Goal: Transaction & Acquisition: Purchase product/service

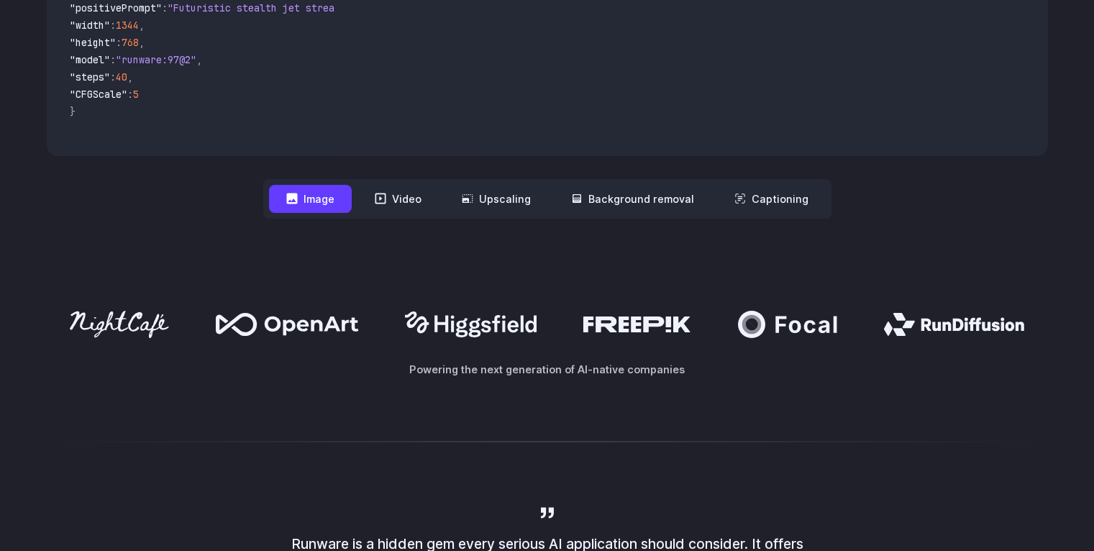
scroll to position [745, 0]
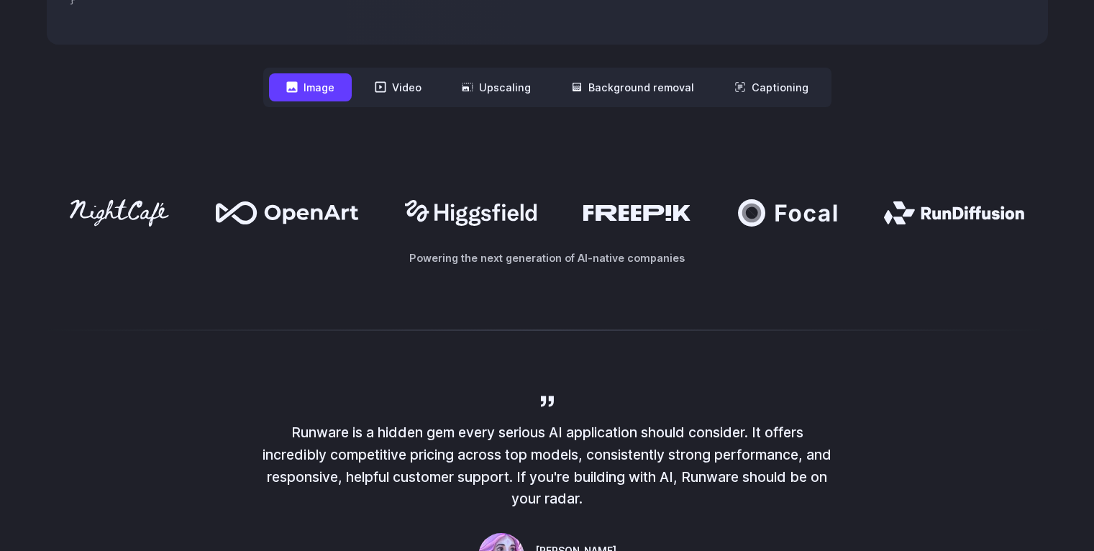
click at [542, 310] on div "Powering the next generation of AI-native companies" at bounding box center [547, 232] width 1094 height 159
click at [330, 96] on button "Image" at bounding box center [310, 87] width 83 height 28
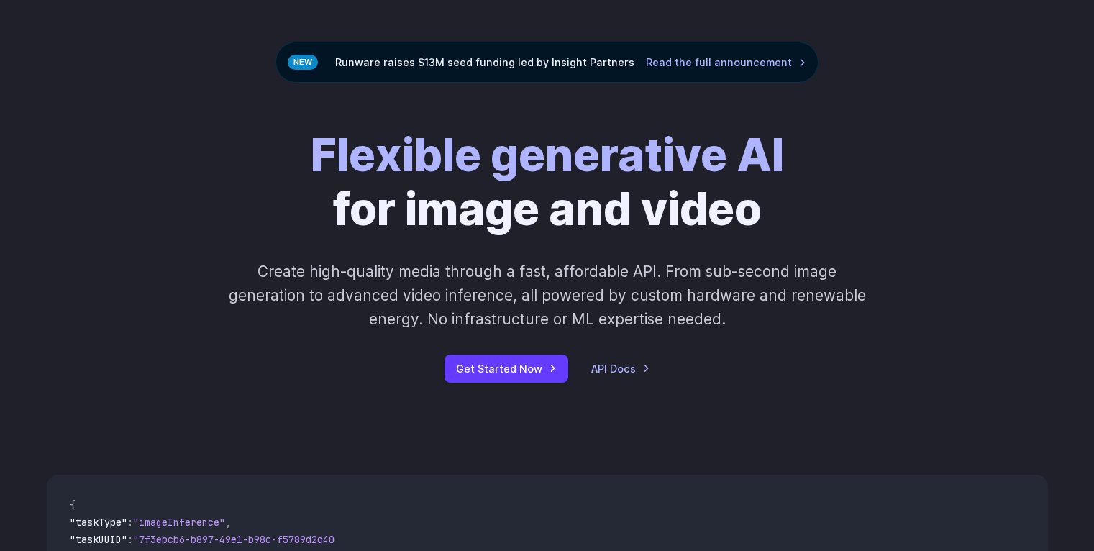
scroll to position [0, 0]
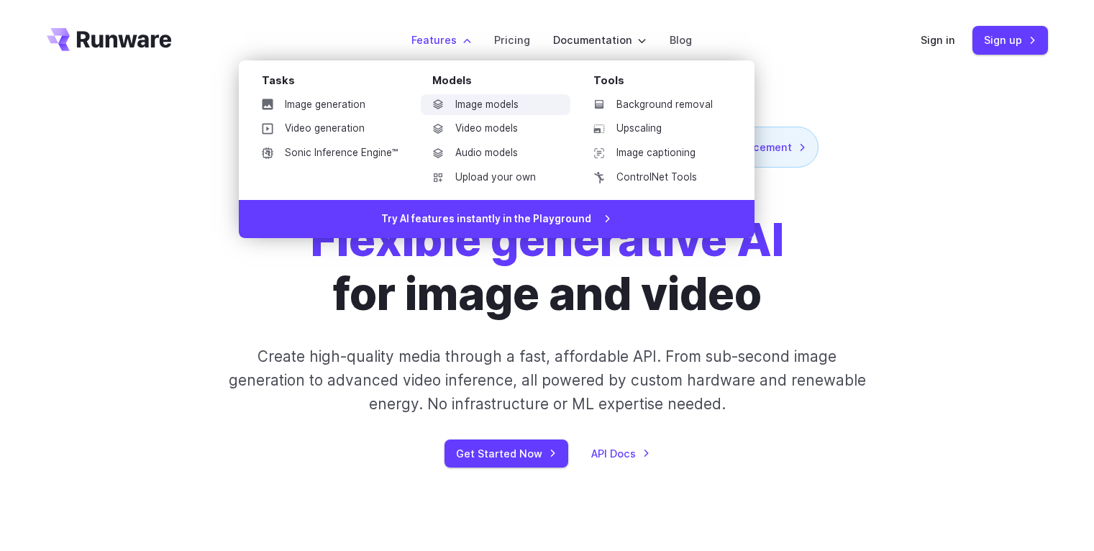
click at [474, 101] on link "Image models" at bounding box center [496, 105] width 150 height 22
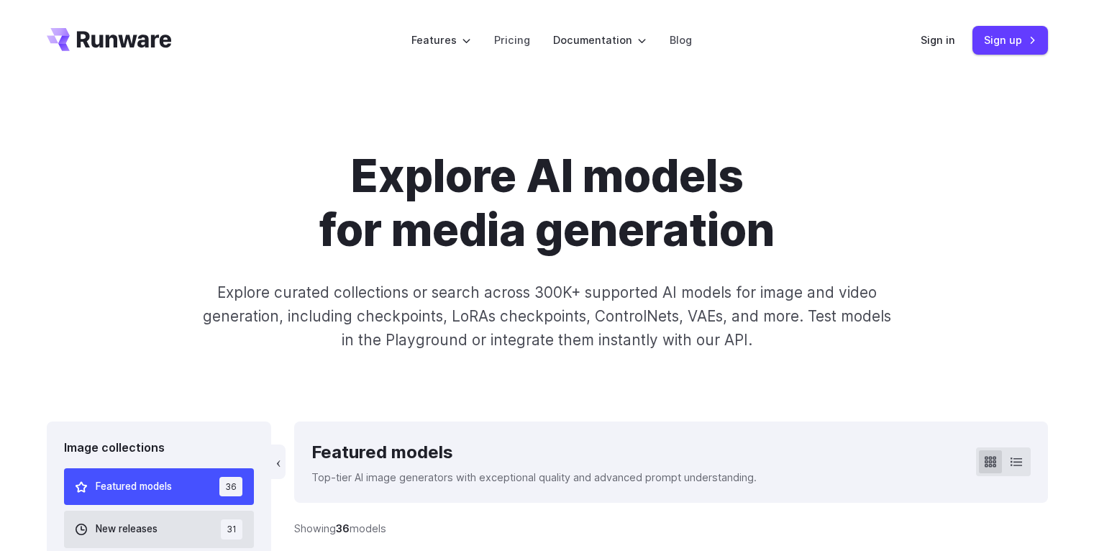
scroll to position [206, 0]
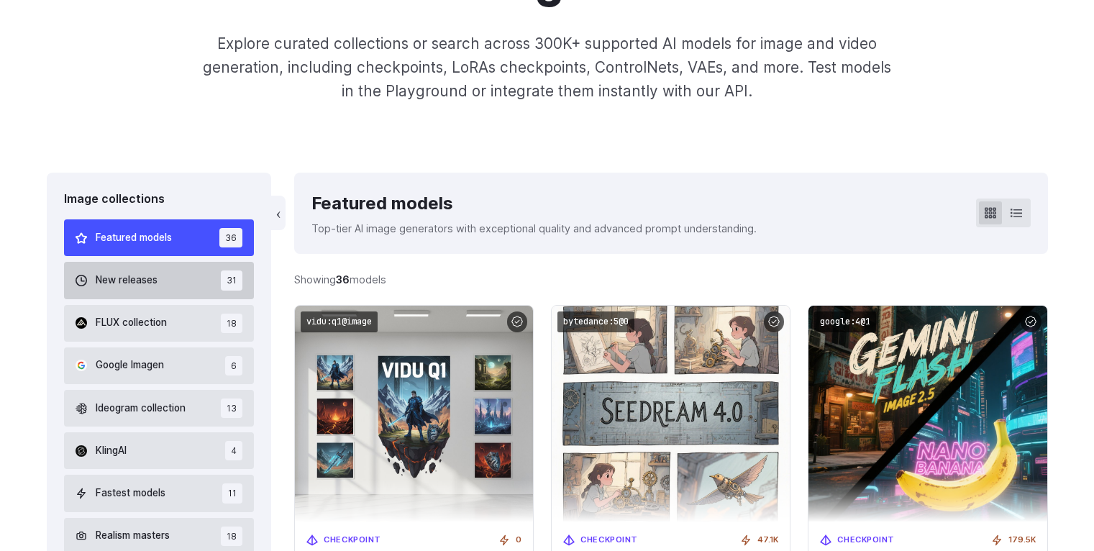
click at [195, 281] on button "New releases 31" at bounding box center [159, 280] width 191 height 37
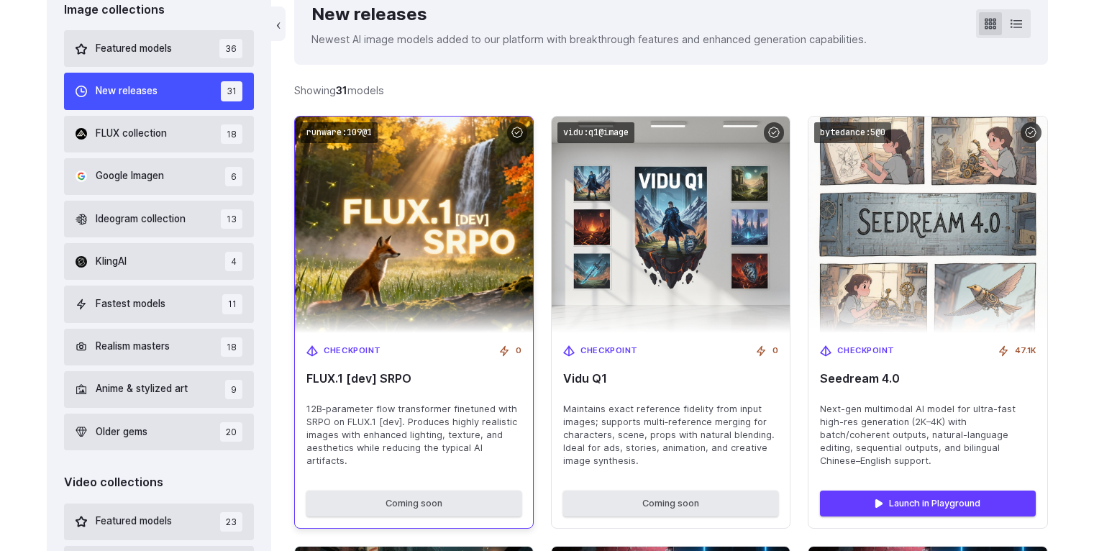
scroll to position [447, 0]
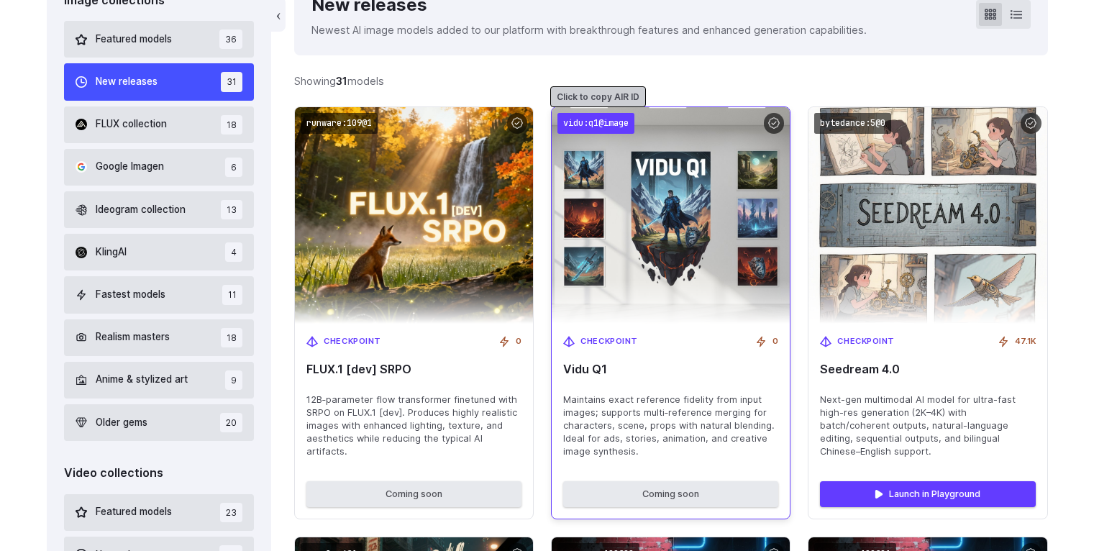
click at [602, 122] on code "vidu:q1@image" at bounding box center [595, 123] width 77 height 21
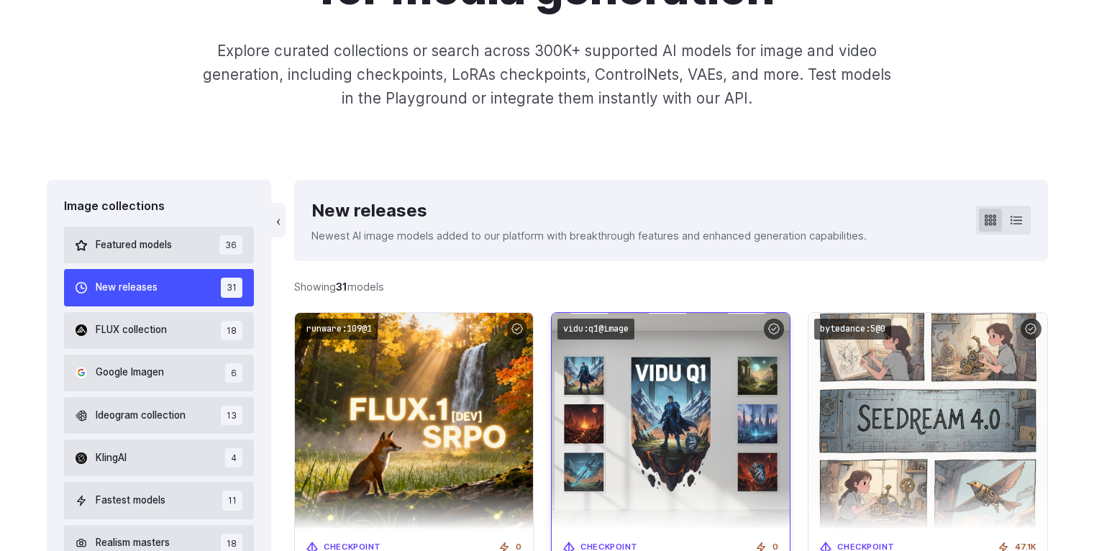
scroll to position [453, 0]
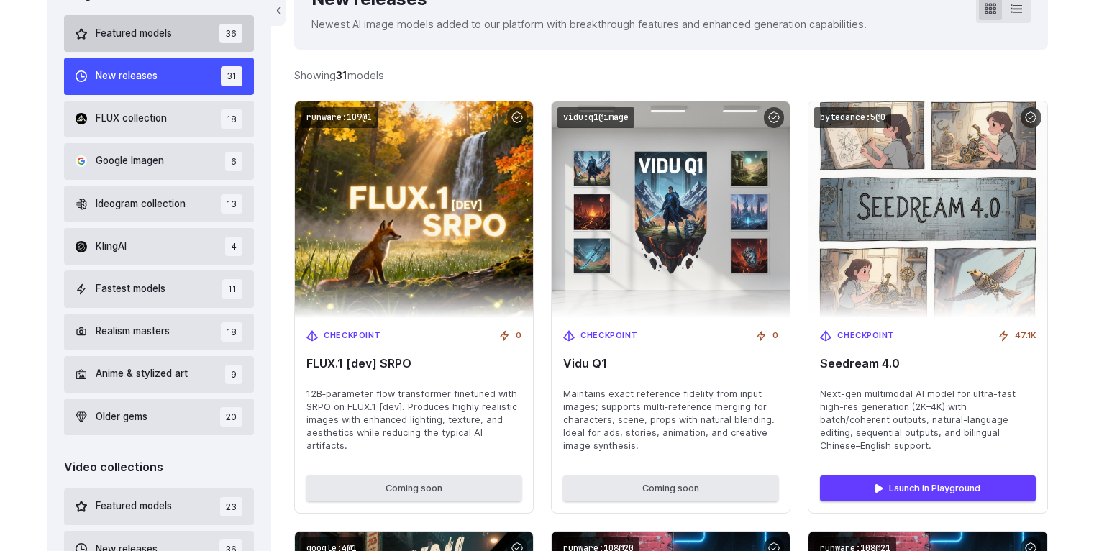
click at [148, 33] on span "Featured models" at bounding box center [134, 34] width 76 height 16
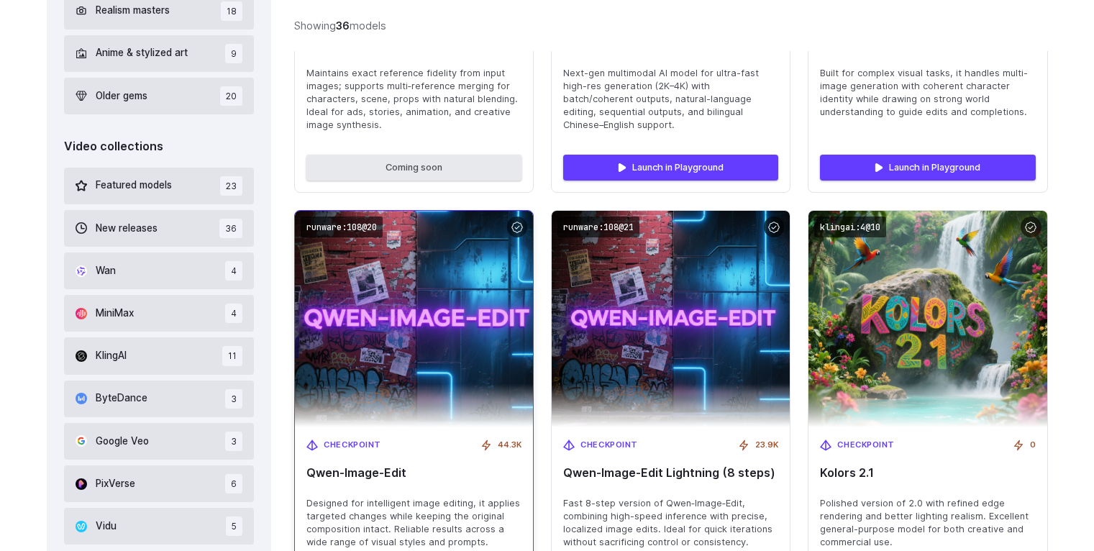
scroll to position [949, 0]
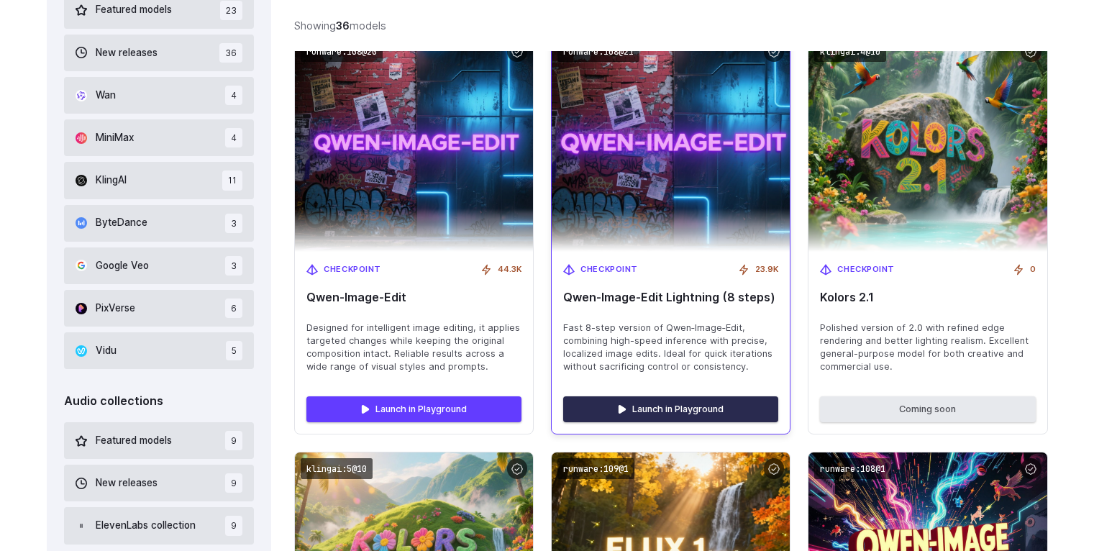
click at [705, 400] on link "Launch in Playground" at bounding box center [670, 409] width 215 height 26
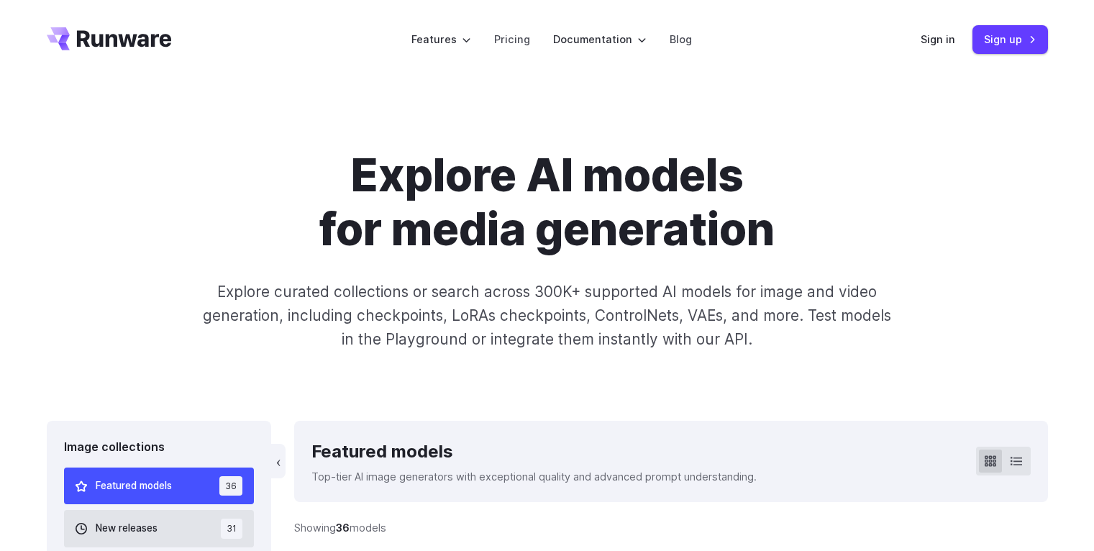
scroll to position [0, 0]
click at [948, 38] on link "Sign in" at bounding box center [938, 40] width 35 height 17
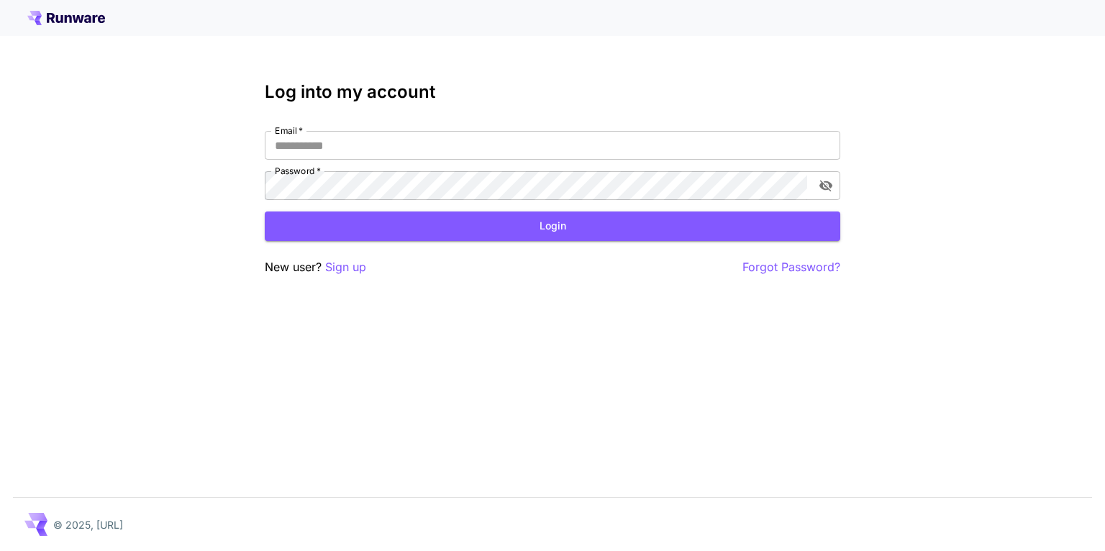
type input "**********"
click at [566, 252] on div "**********" at bounding box center [552, 179] width 575 height 194
click at [574, 228] on button "Login" at bounding box center [552, 225] width 575 height 29
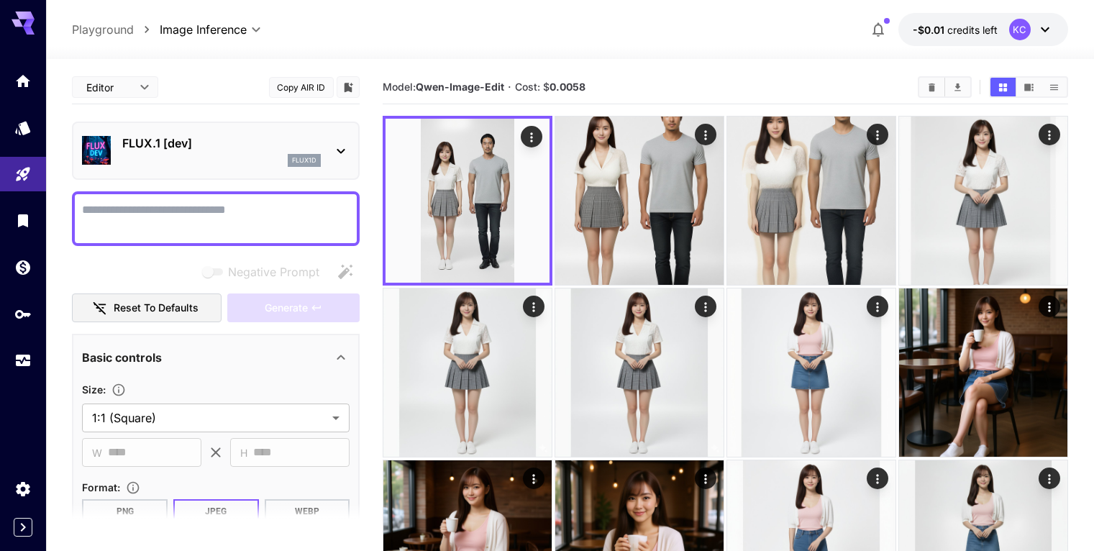
click at [184, 142] on p "FLUX.1 [dev]" at bounding box center [221, 142] width 198 height 17
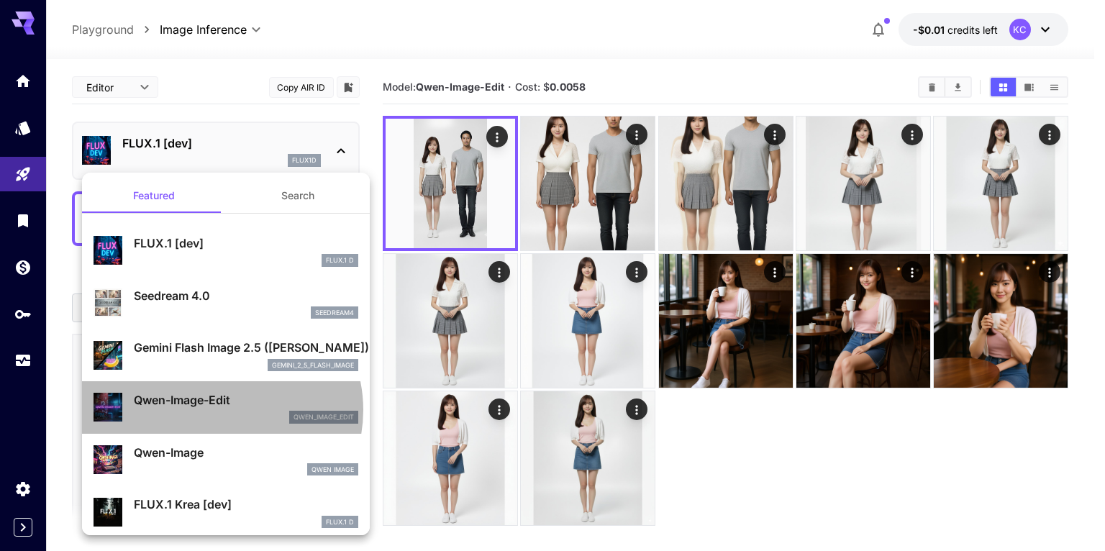
click at [221, 411] on div "qwen_image_edit" at bounding box center [246, 417] width 224 height 13
type input "*"
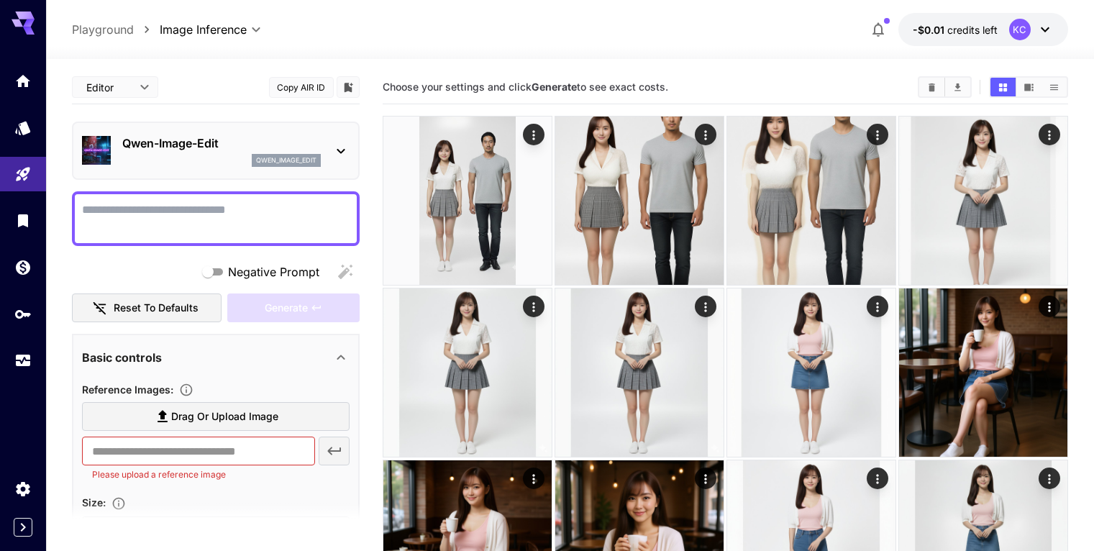
scroll to position [157, 0]
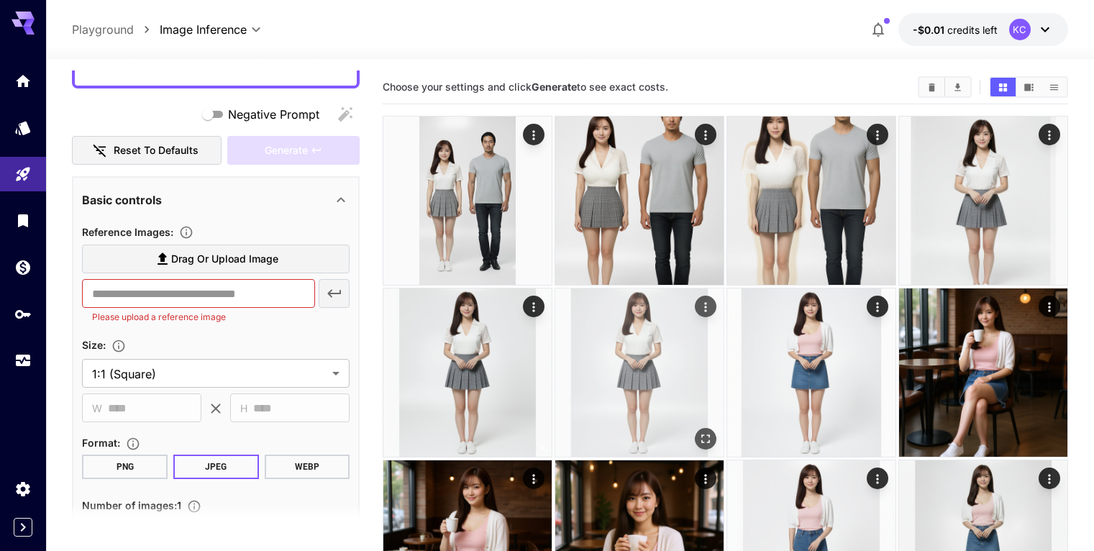
click at [698, 300] on icon "Actions" at bounding box center [705, 307] width 14 height 14
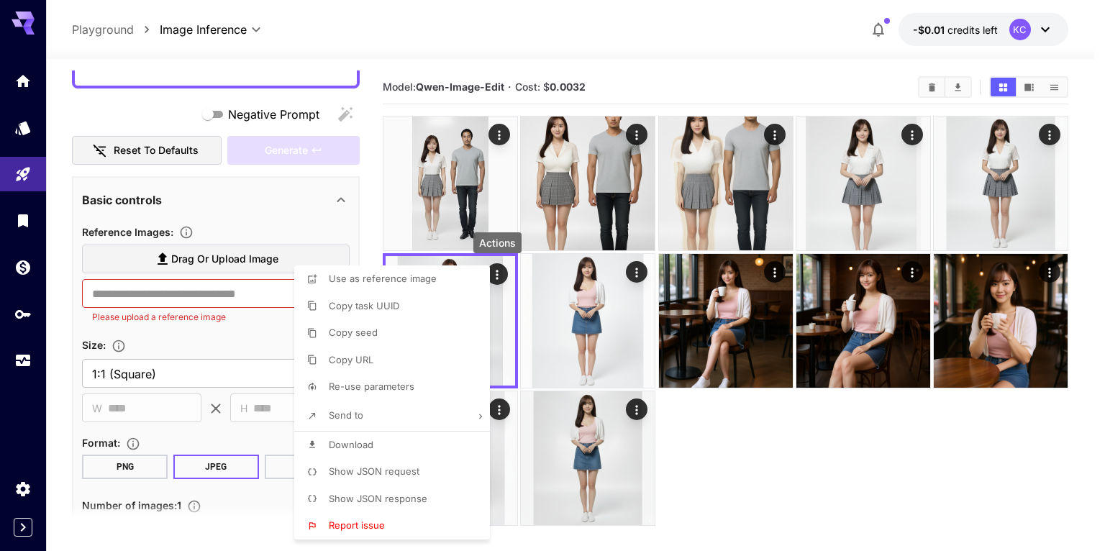
click at [417, 283] on span "Use as reference image" at bounding box center [383, 279] width 108 height 12
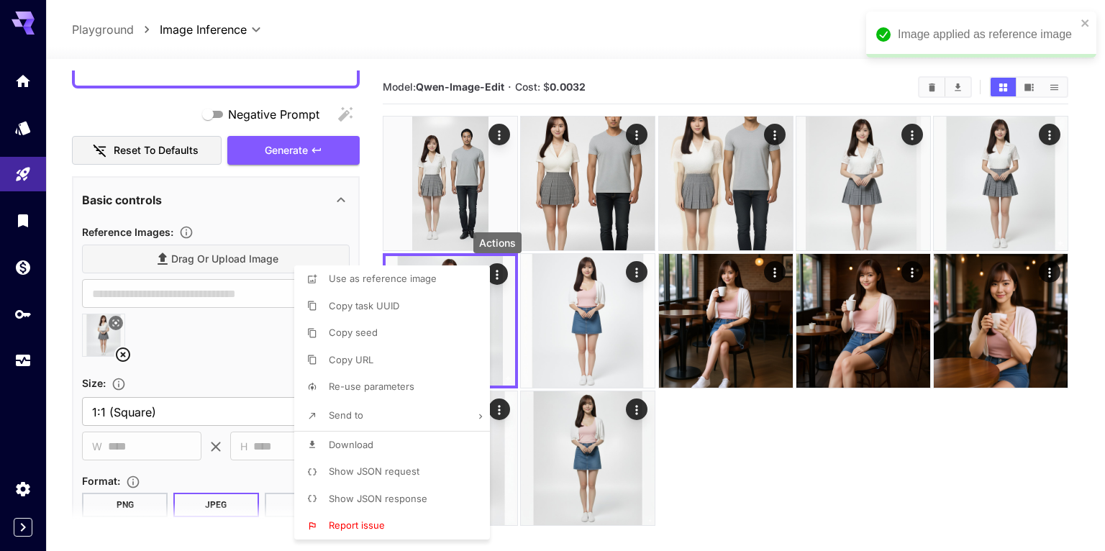
click at [192, 333] on div at bounding box center [552, 275] width 1105 height 551
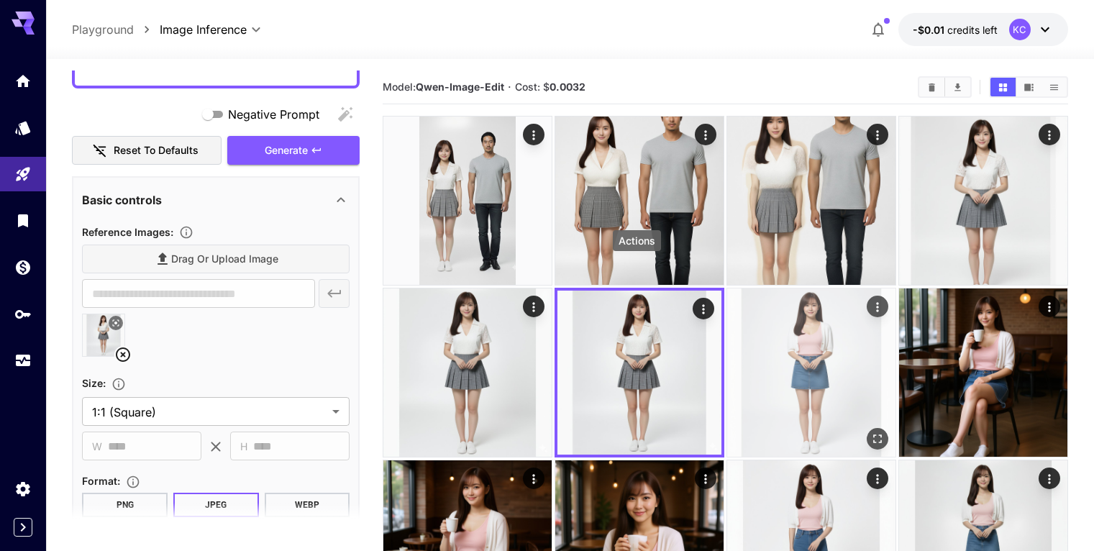
click at [870, 300] on icon "Actions" at bounding box center [877, 307] width 14 height 14
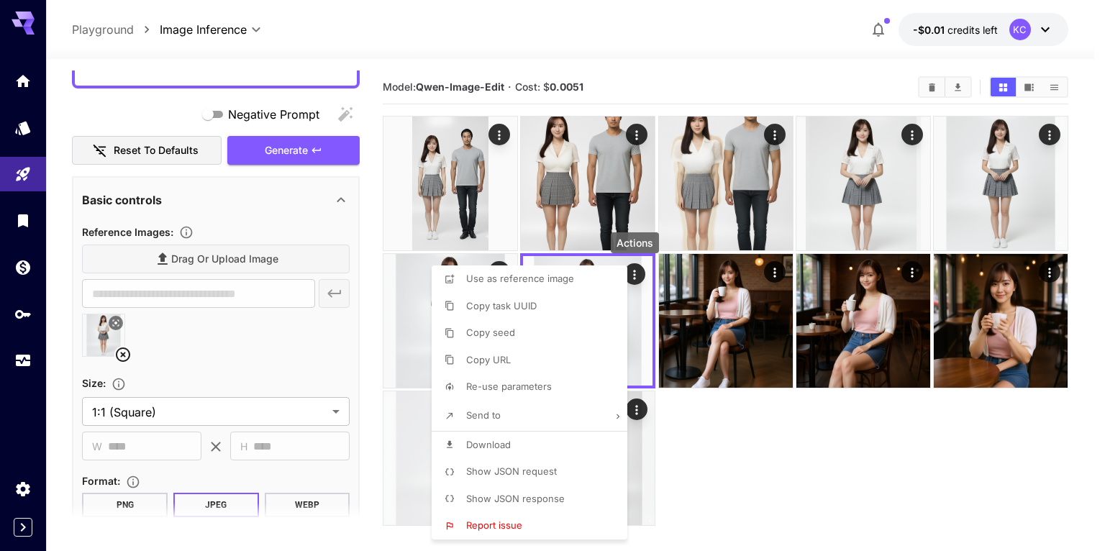
click at [526, 358] on li "Copy URL" at bounding box center [533, 360] width 204 height 27
click at [212, 293] on div at bounding box center [552, 275] width 1105 height 551
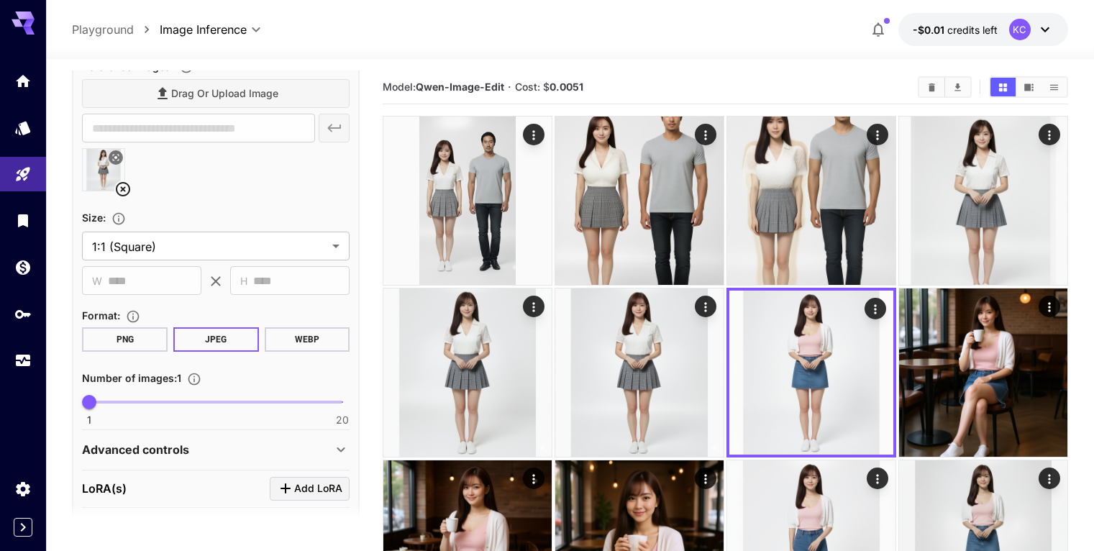
scroll to position [368, 0]
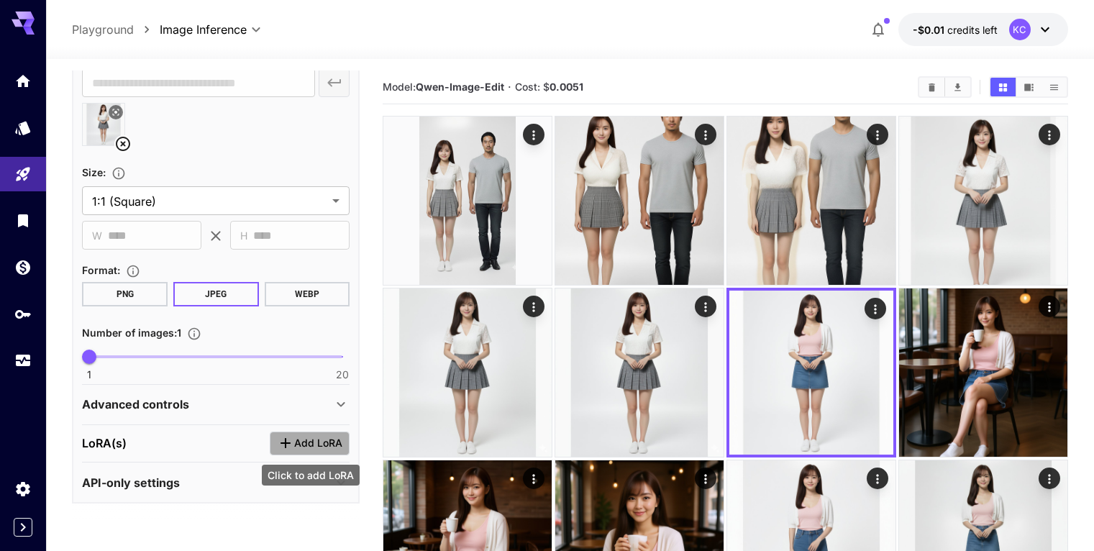
click at [302, 435] on span "Add LoRA" at bounding box center [318, 443] width 48 height 18
click at [140, 443] on div "LoRA(s) Add LoRA" at bounding box center [216, 443] width 268 height 24
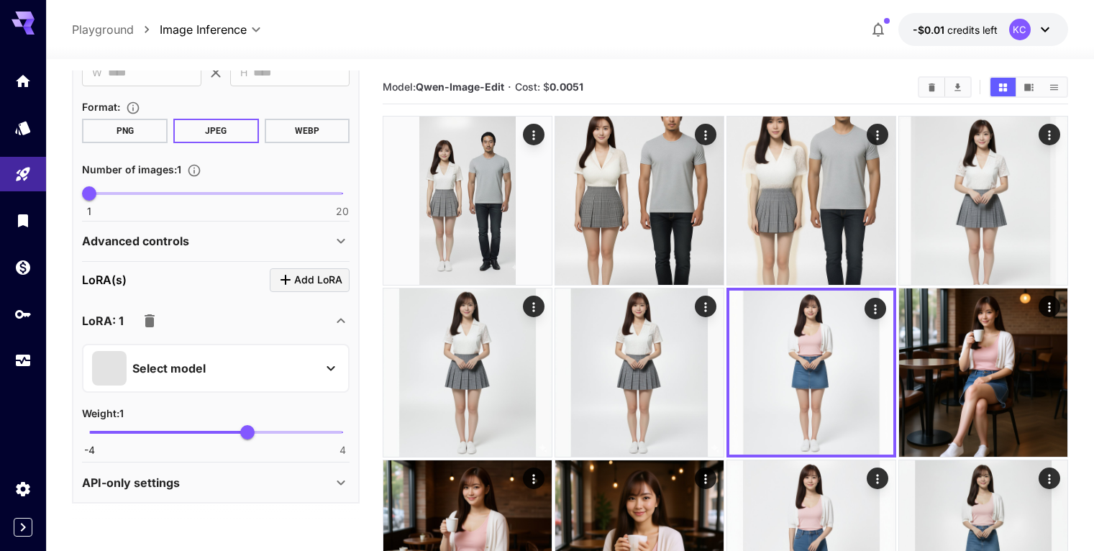
click at [251, 374] on div "Select model" at bounding box center [204, 368] width 224 height 35
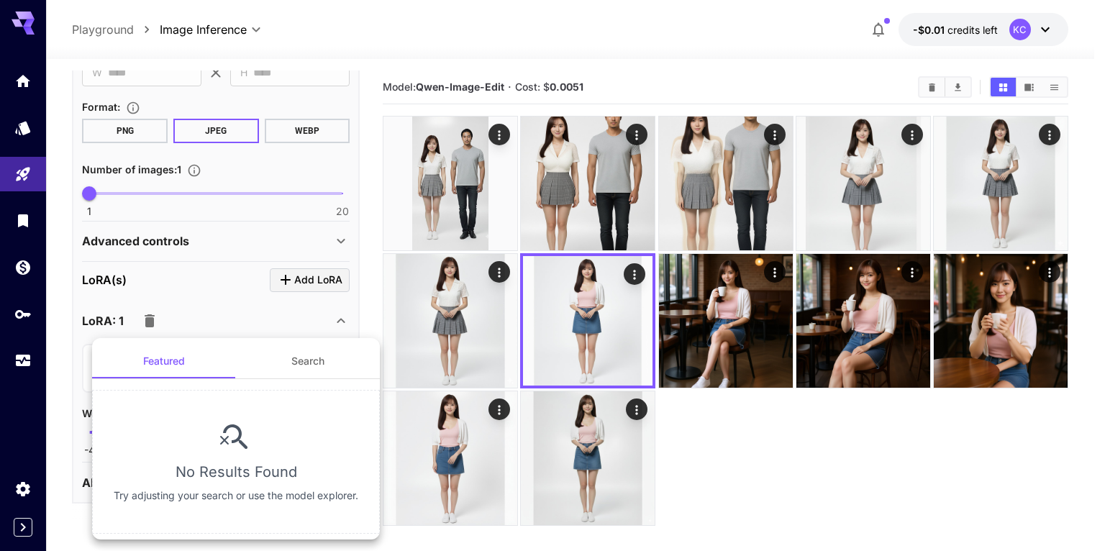
click at [313, 351] on button "Search" at bounding box center [308, 361] width 144 height 35
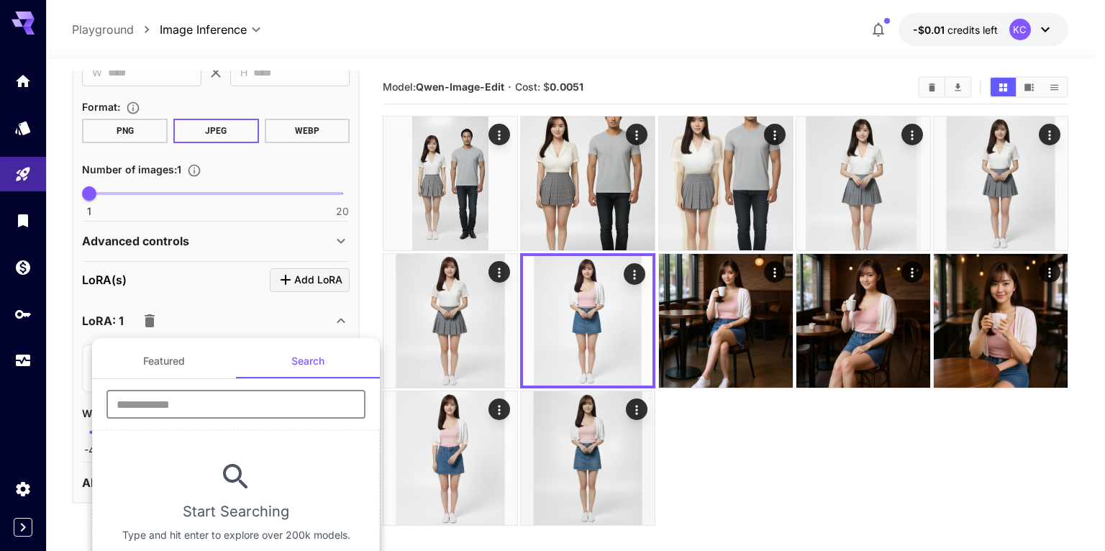
click at [239, 402] on input "text" at bounding box center [235, 404] width 259 height 29
click at [239, 401] on input "text" at bounding box center [235, 404] width 259 height 29
paste input "**********"
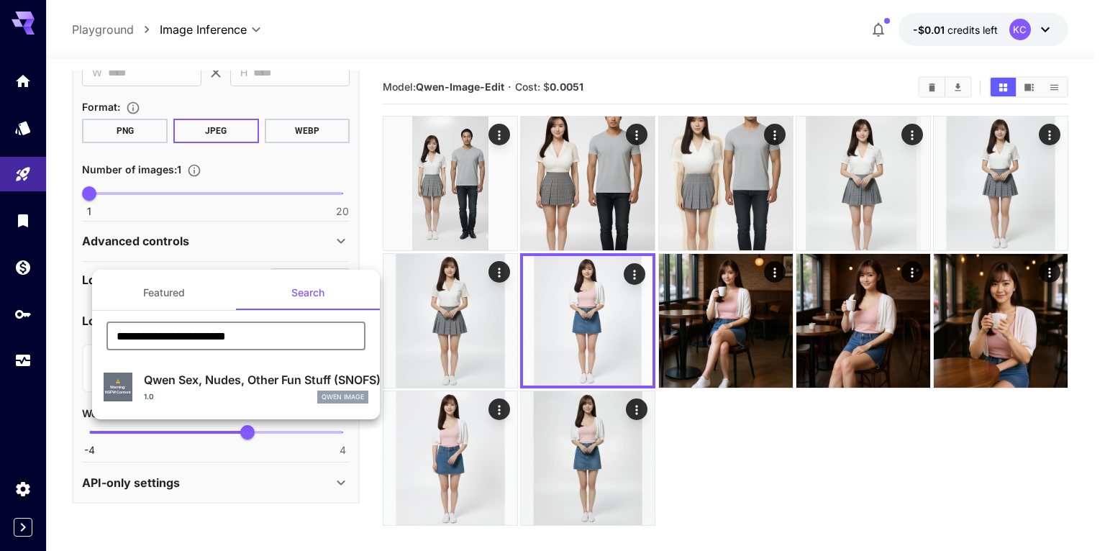
type input "**********"
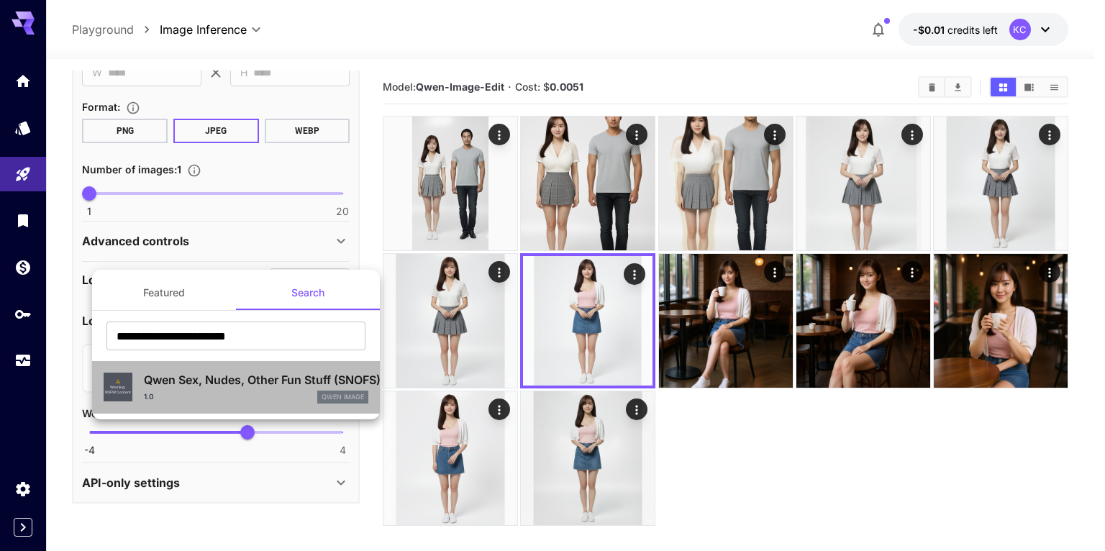
click at [235, 384] on p "Qwen Sex, Nudes, Other Fun Stuff (SNOFS) [NSFW]" at bounding box center [256, 379] width 224 height 17
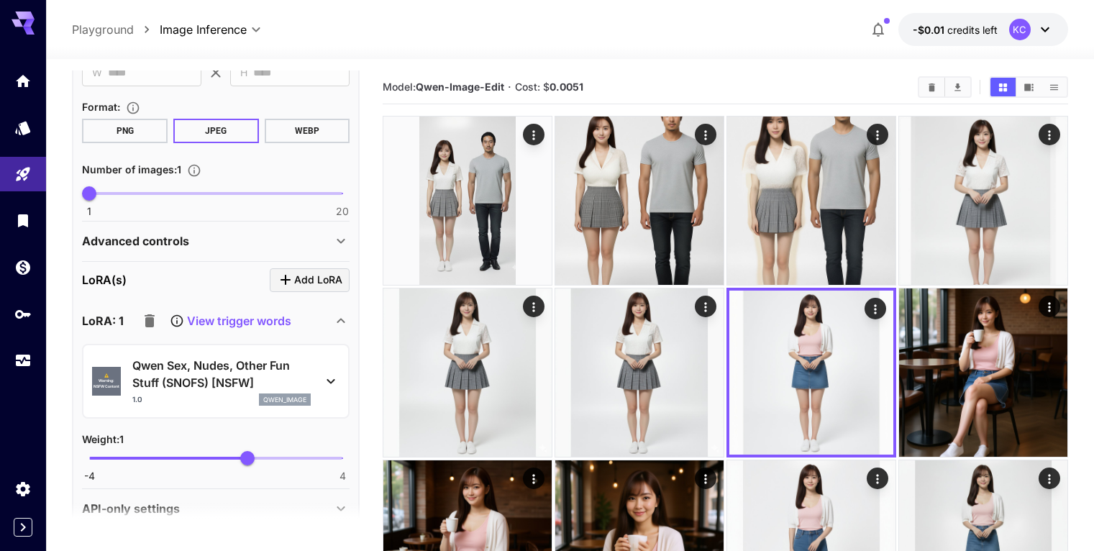
click at [373, 337] on main "**********" at bounding box center [569, 355] width 995 height 570
click at [292, 324] on div "LoRA: 1 View trigger words" at bounding box center [207, 320] width 250 height 29
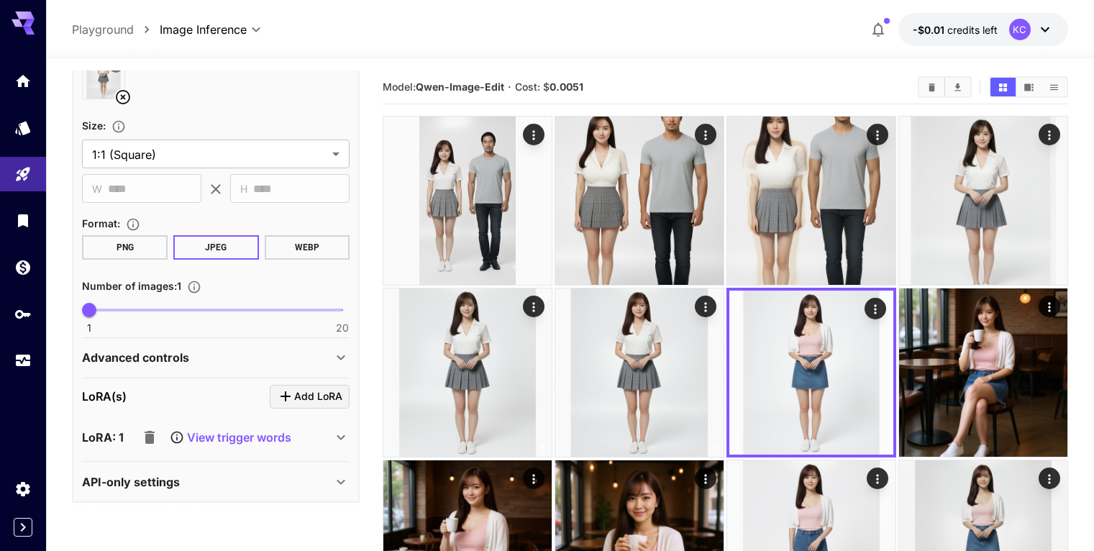
scroll to position [414, 0]
click at [258, 431] on p "View trigger words" at bounding box center [239, 437] width 104 height 17
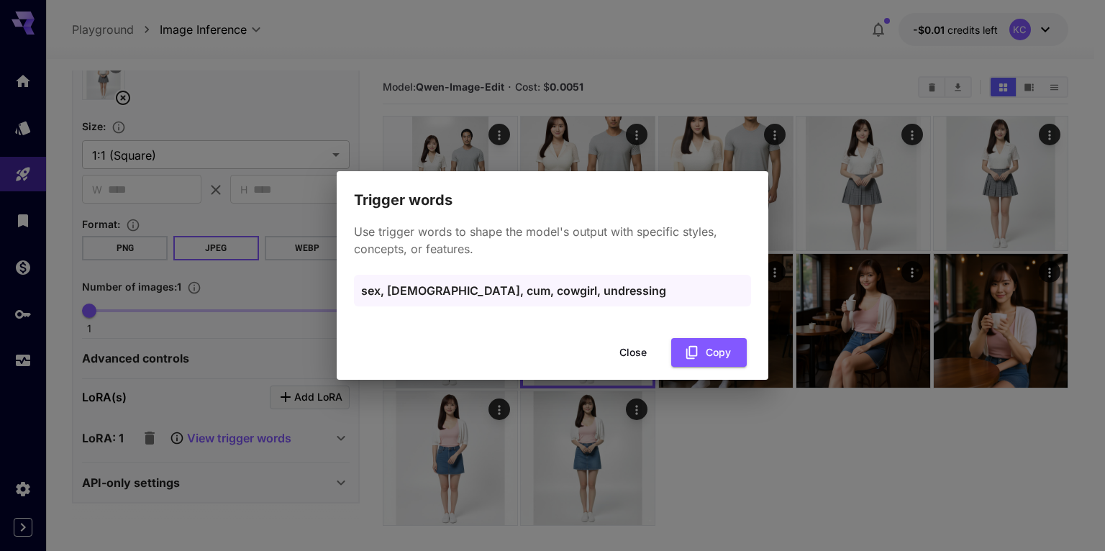
click at [606, 286] on p "sex, [DEMOGRAPHIC_DATA], cum, cowgirl, undressing" at bounding box center [552, 290] width 383 height 17
drag, startPoint x: 606, startPoint y: 286, endPoint x: 623, endPoint y: 293, distance: 19.1
click at [605, 286] on p "sex, [DEMOGRAPHIC_DATA], cum, cowgirl, undressing" at bounding box center [552, 290] width 383 height 17
click at [711, 343] on button "Copy" at bounding box center [709, 352] width 76 height 29
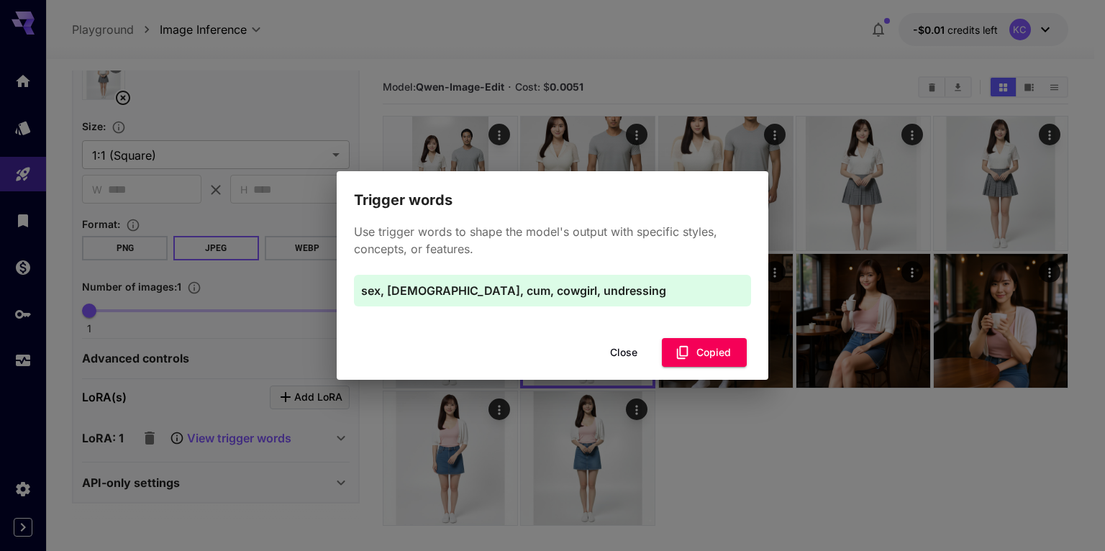
click at [610, 343] on button "Close" at bounding box center [623, 352] width 65 height 29
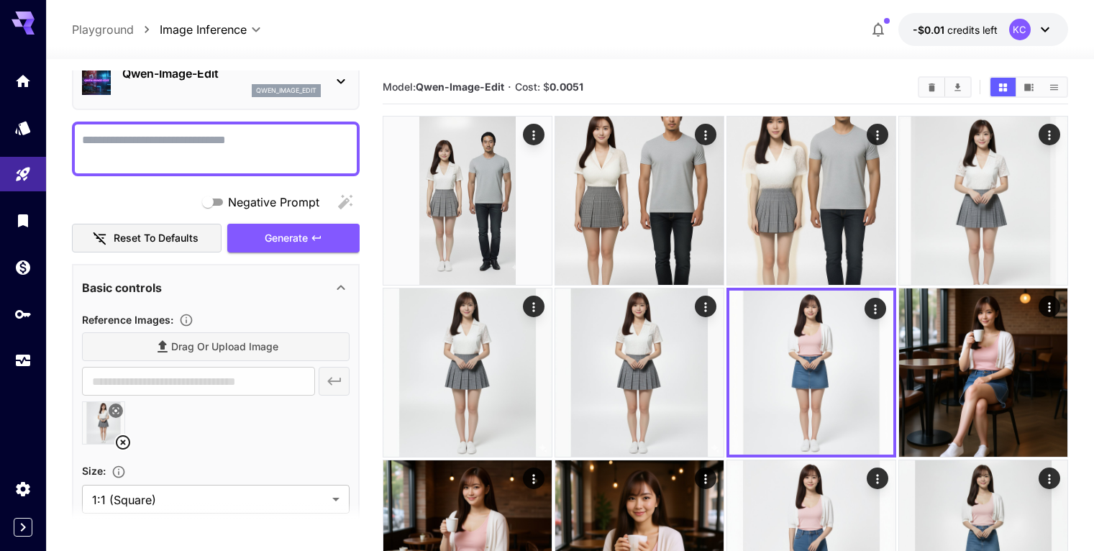
scroll to position [0, 0]
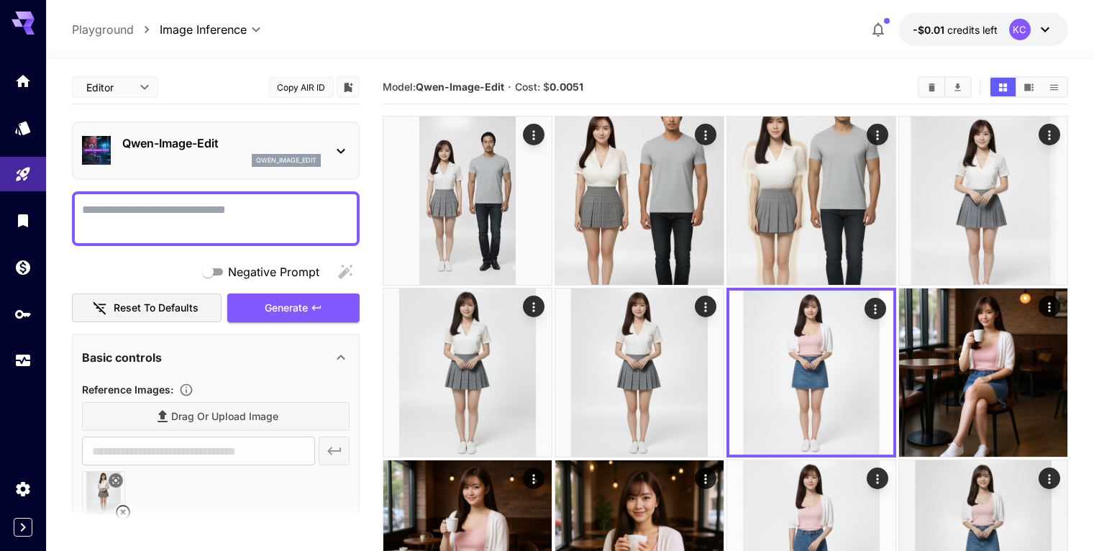
click at [141, 209] on textarea "Negative Prompt" at bounding box center [216, 218] width 268 height 35
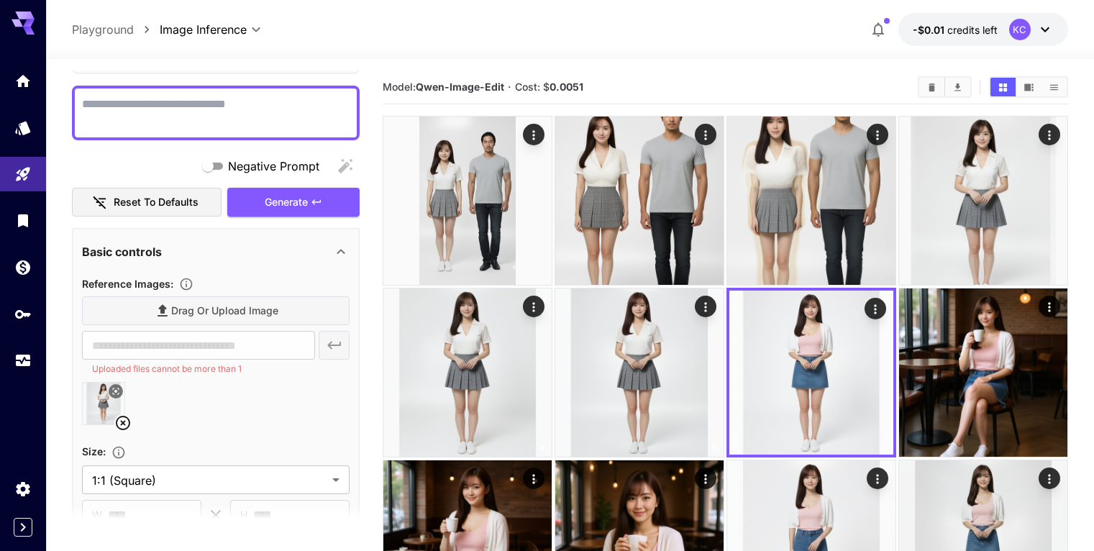
click at [125, 421] on icon at bounding box center [122, 422] width 17 height 17
type input "**********"
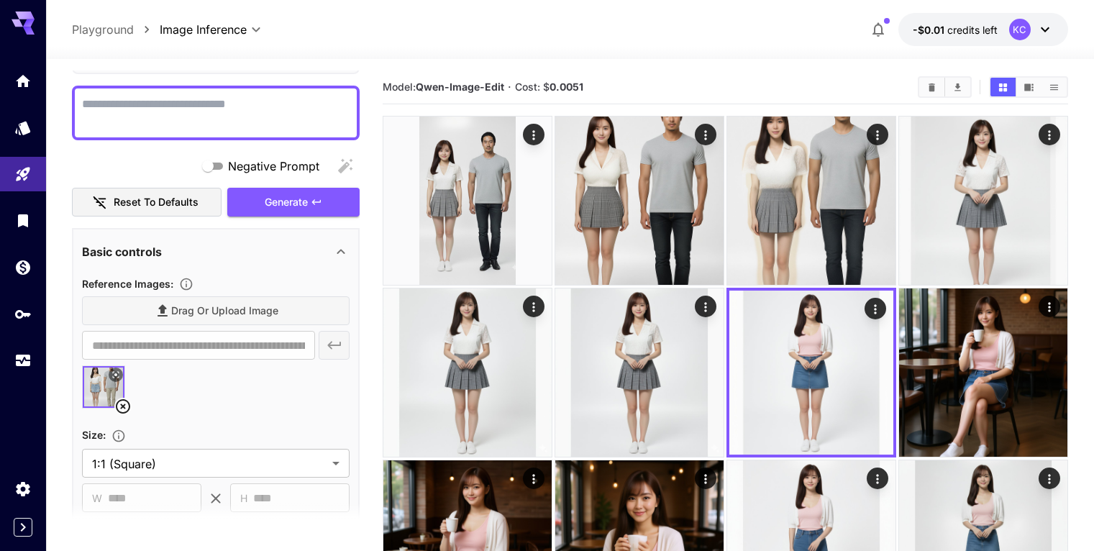
click at [230, 106] on textarea "Negative Prompt" at bounding box center [216, 113] width 268 height 35
paste textarea "**********"
click at [84, 102] on textarea "**********" at bounding box center [216, 113] width 268 height 35
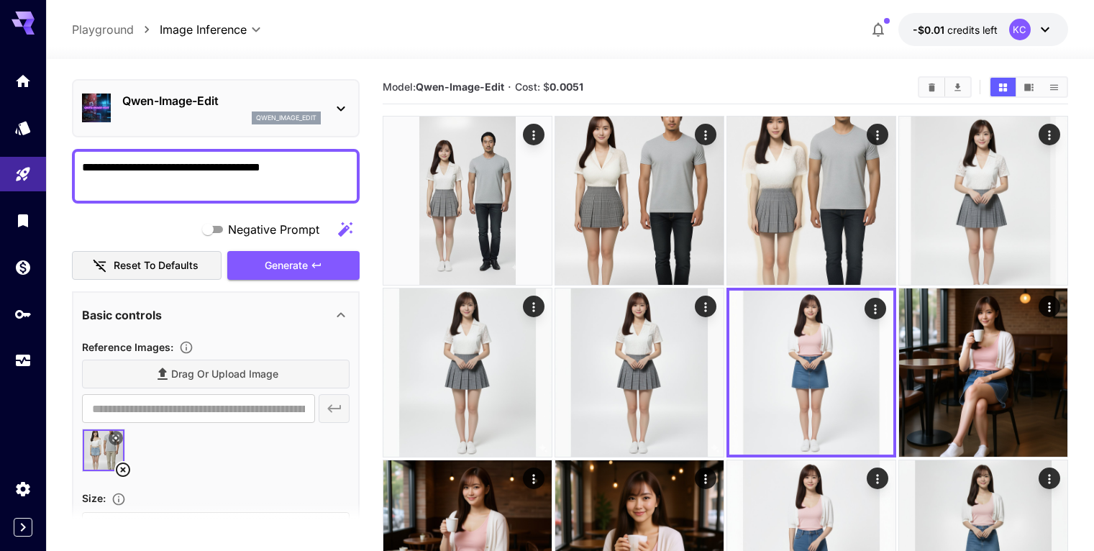
scroll to position [0, 0]
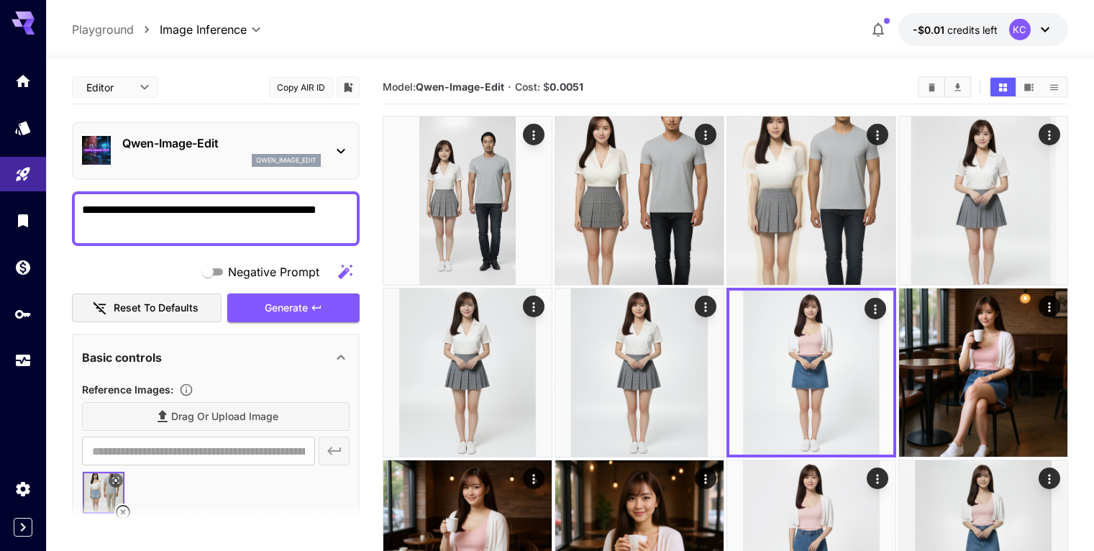
click at [169, 230] on textarea "**********" at bounding box center [216, 218] width 268 height 35
type textarea "**********"
click at [297, 311] on span "Generate" at bounding box center [286, 308] width 43 height 18
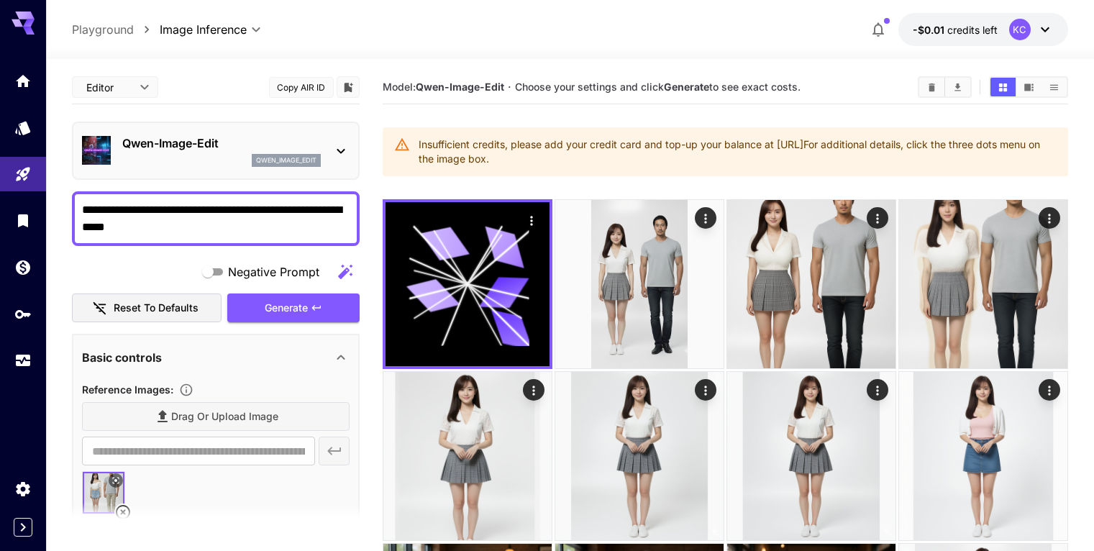
drag, startPoint x: 778, startPoint y: 145, endPoint x: 910, endPoint y: 142, distance: 132.3
click at [910, 142] on div "Insufficient credits, please add your credit card and top-up your balance at ht…" at bounding box center [737, 152] width 637 height 40
copy div "https://my.runware.ai/wallet"
click at [1041, 29] on icon at bounding box center [1044, 29] width 17 height 17
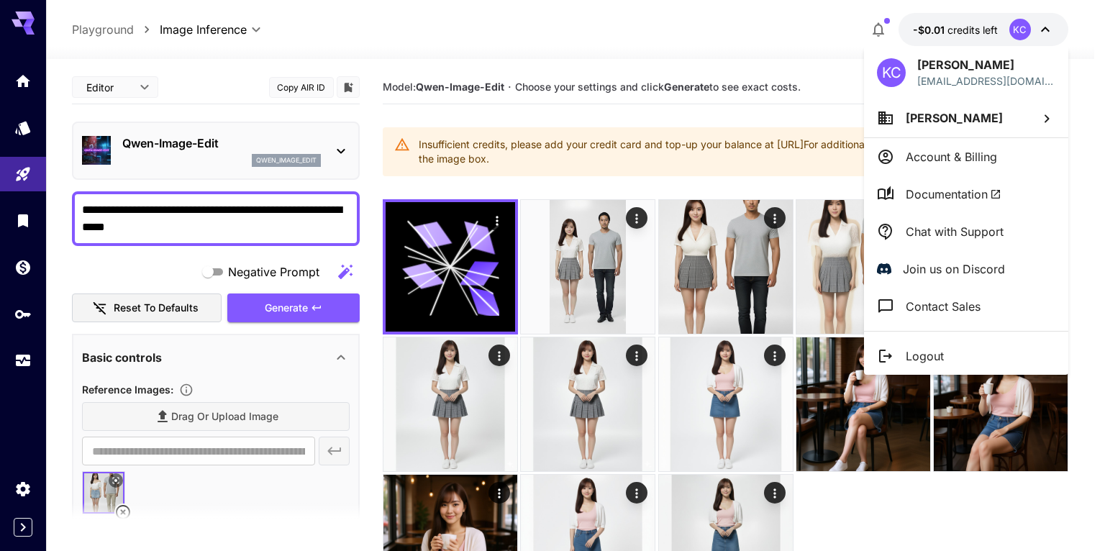
click at [930, 155] on p "Account & Billing" at bounding box center [950, 156] width 91 height 17
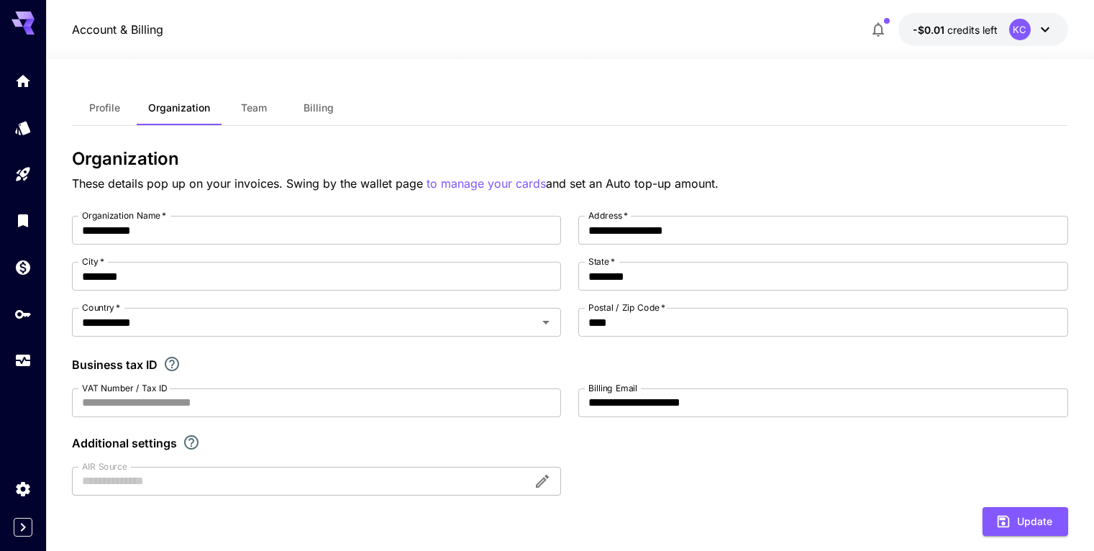
click at [290, 113] on button "Billing" at bounding box center [318, 108] width 65 height 35
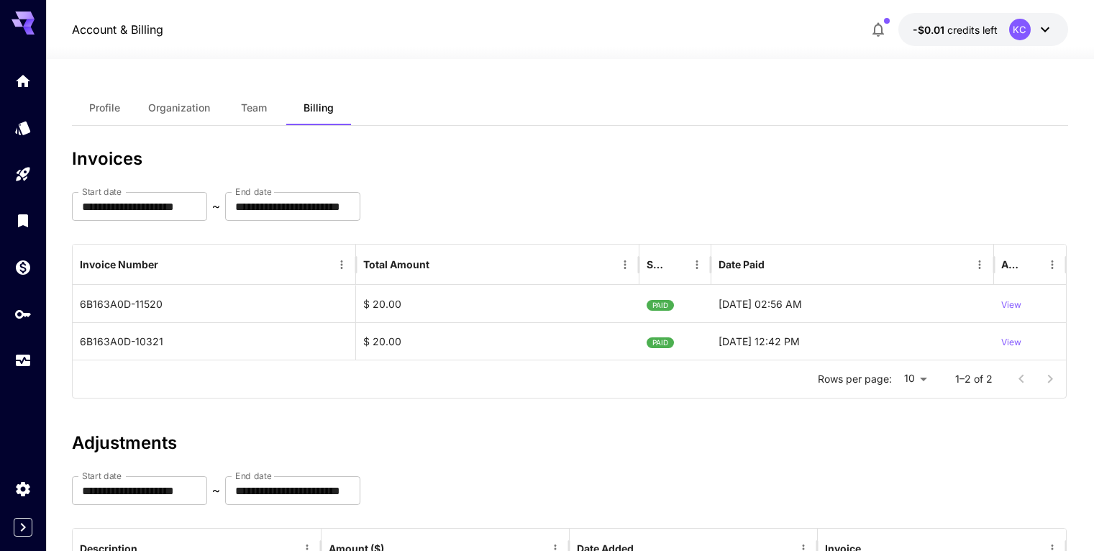
click at [1042, 31] on icon at bounding box center [1044, 29] width 17 height 17
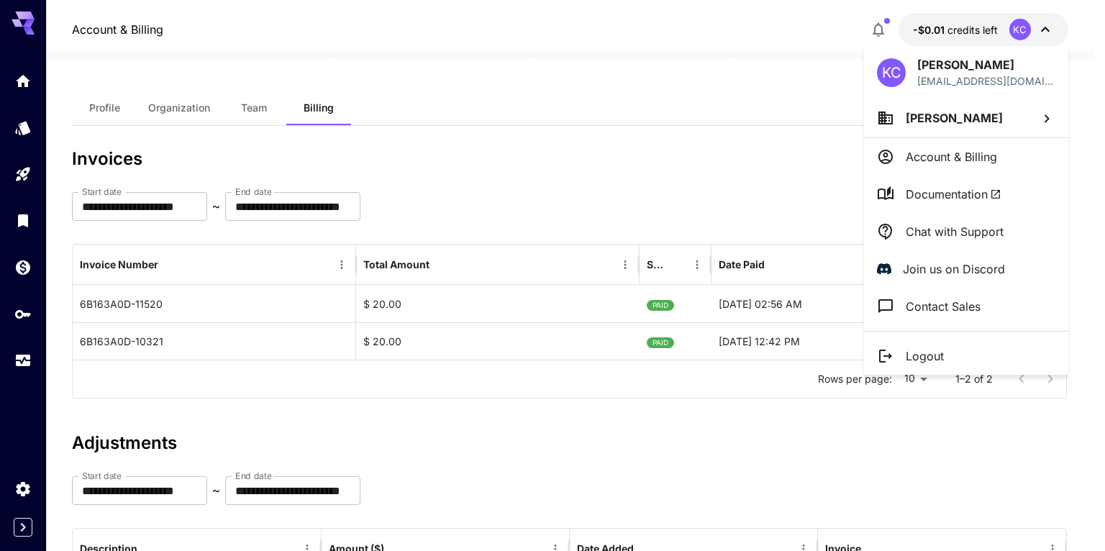
drag, startPoint x: 705, startPoint y: 144, endPoint x: 692, endPoint y: 145, distance: 13.0
click at [704, 144] on div at bounding box center [552, 275] width 1105 height 551
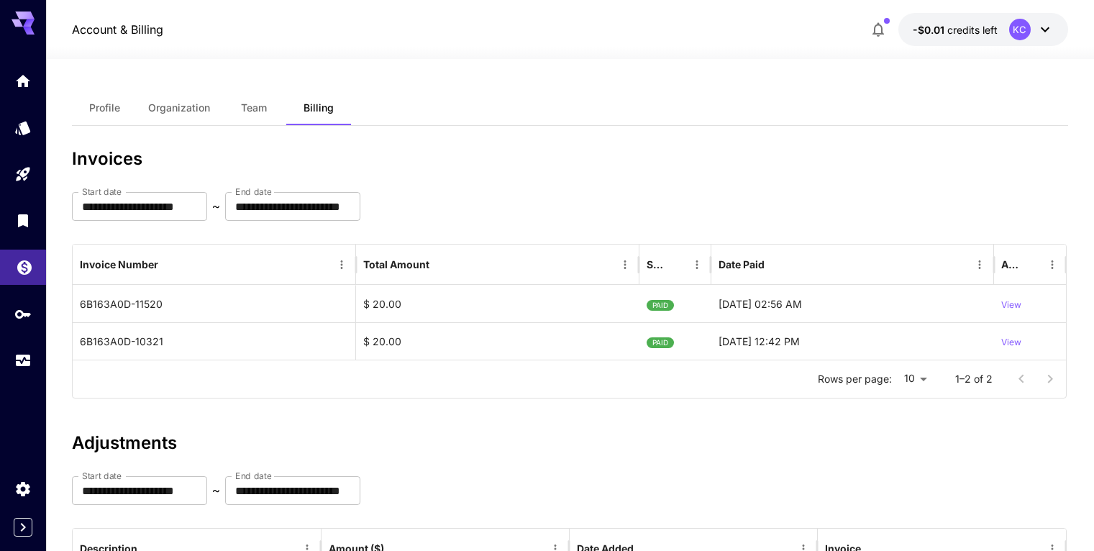
click at [29, 276] on link at bounding box center [23, 267] width 46 height 35
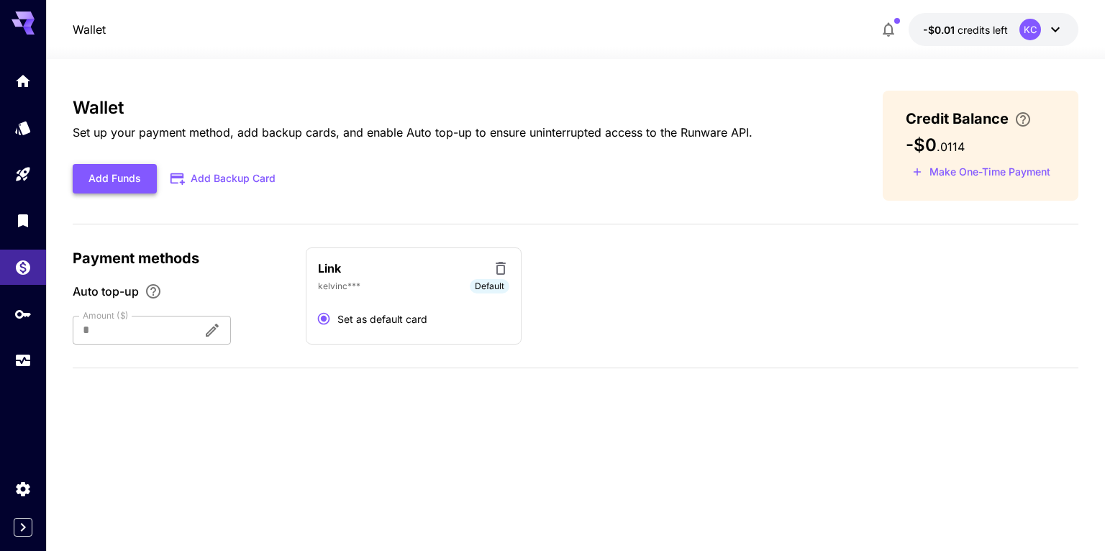
click at [129, 177] on button "Add Funds" at bounding box center [115, 178] width 84 height 29
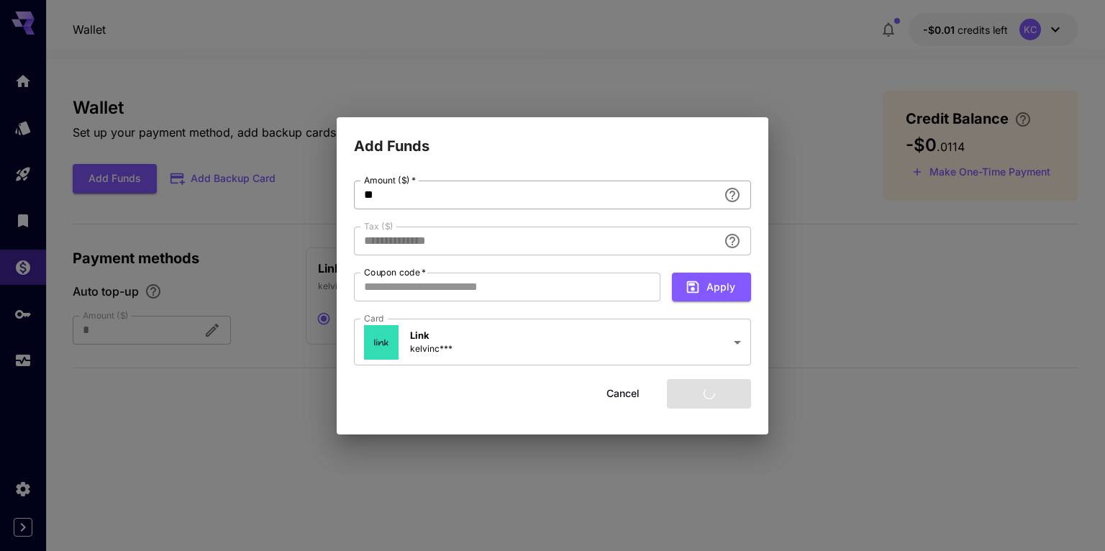
type input "****"
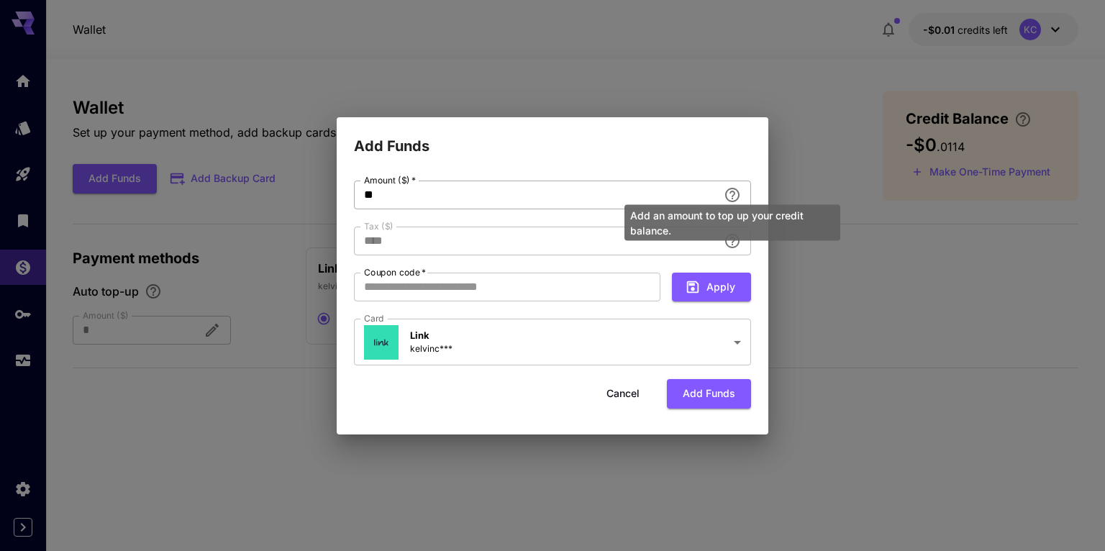
click at [728, 193] on icon "Add an amount to top up your credit balance." at bounding box center [731, 194] width 17 height 17
click at [734, 192] on icon "Add an amount to top up your credit balance." at bounding box center [732, 195] width 14 height 14
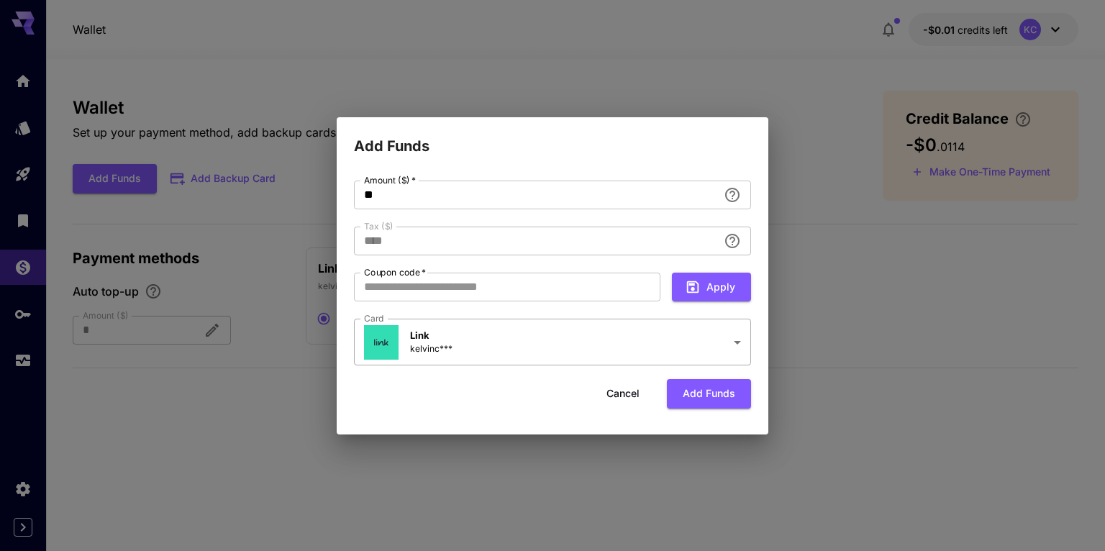
click at [495, 351] on body "**********" at bounding box center [552, 275] width 1105 height 551
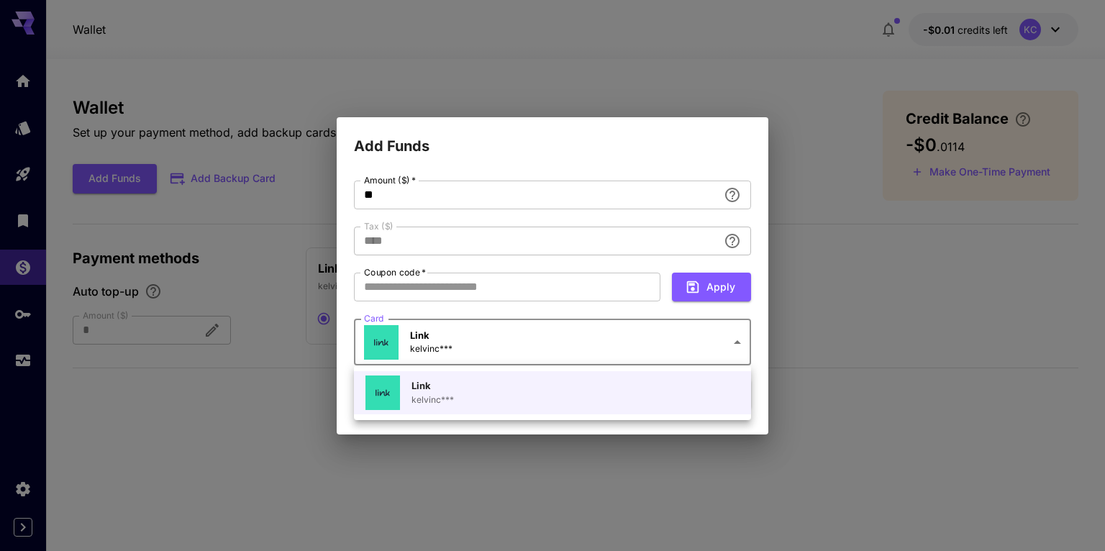
click at [493, 349] on div at bounding box center [552, 275] width 1105 height 551
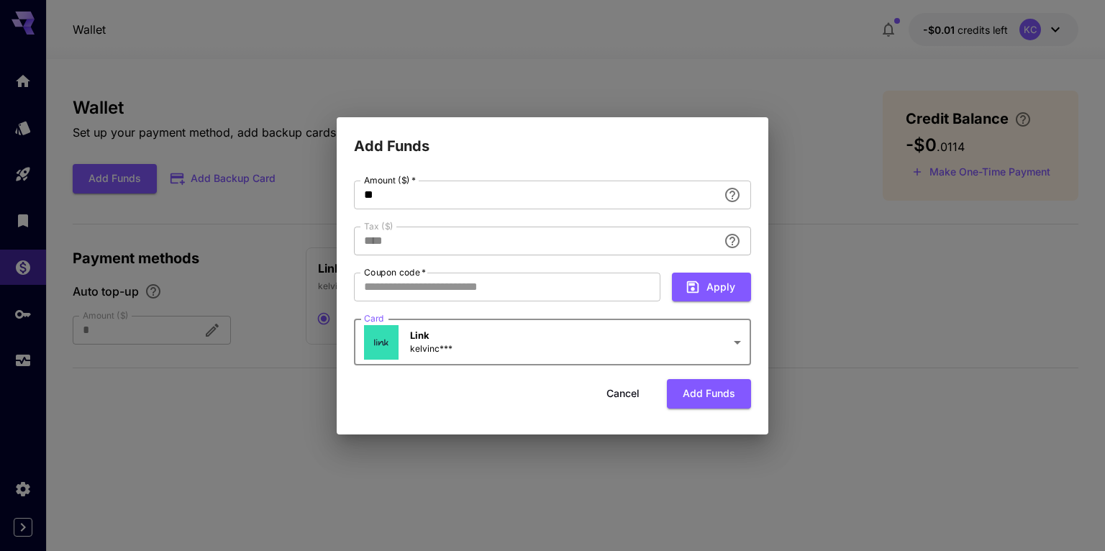
click at [453, 344] on body "**********" at bounding box center [552, 275] width 1105 height 551
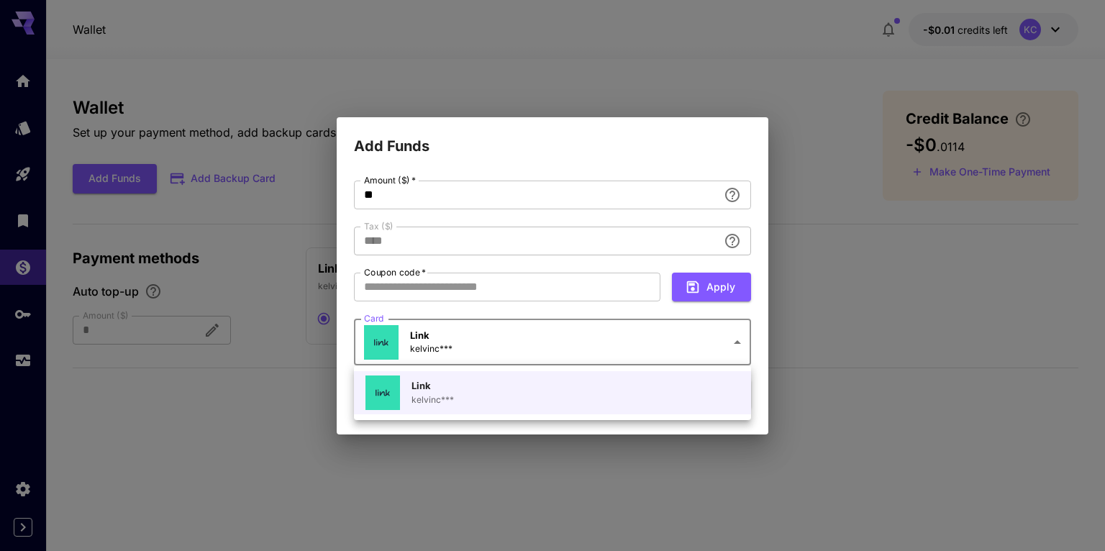
click at [434, 400] on p "kelvinc***" at bounding box center [432, 399] width 42 height 13
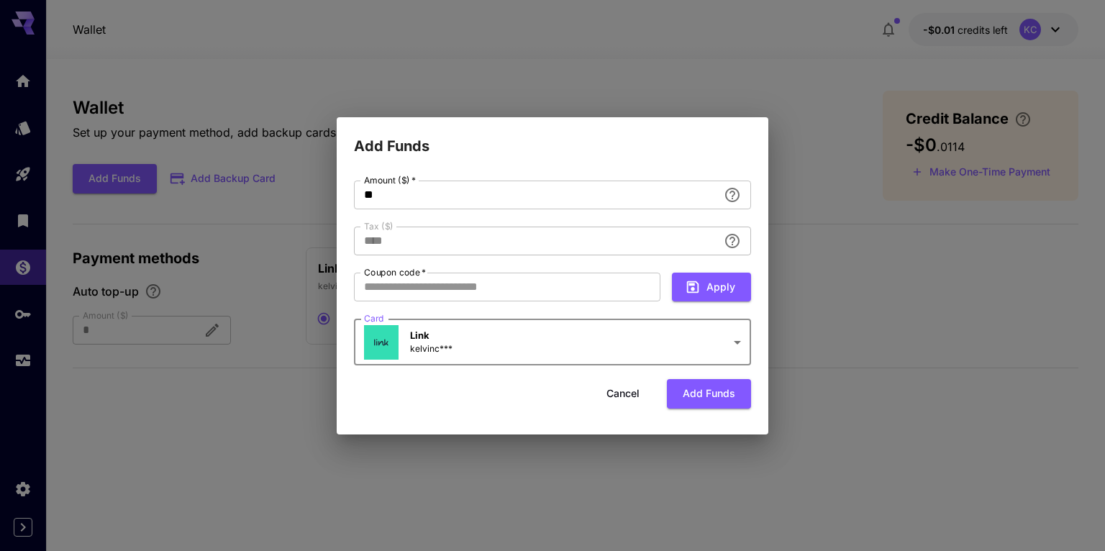
click at [410, 332] on body "**********" at bounding box center [552, 275] width 1105 height 551
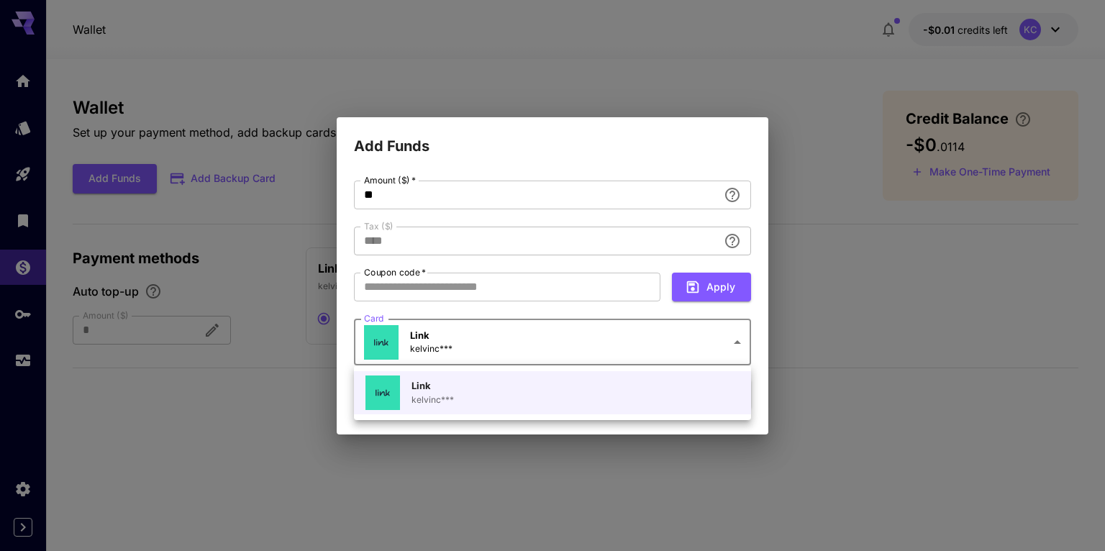
click at [421, 382] on p "Link" at bounding box center [432, 386] width 42 height 14
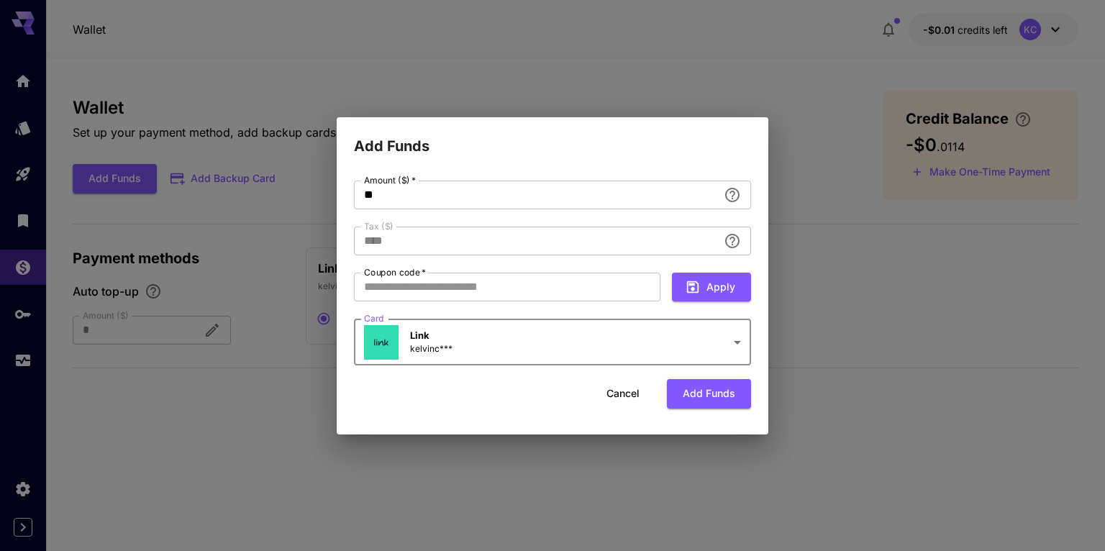
click at [731, 342] on body "**********" at bounding box center [552, 275] width 1105 height 551
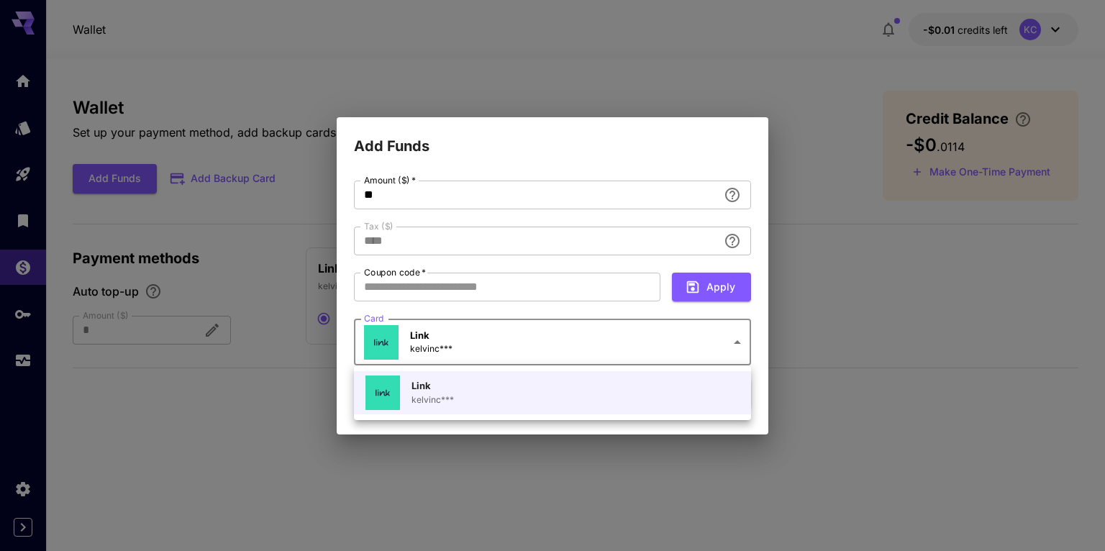
click at [378, 396] on icon at bounding box center [382, 392] width 14 height 14
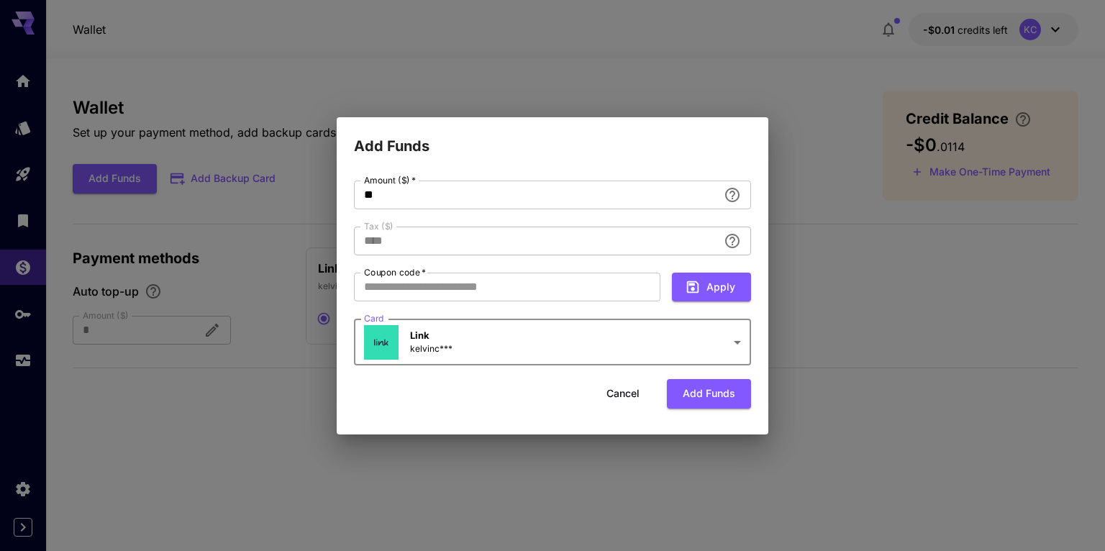
click at [612, 395] on button "Cancel" at bounding box center [622, 393] width 65 height 29
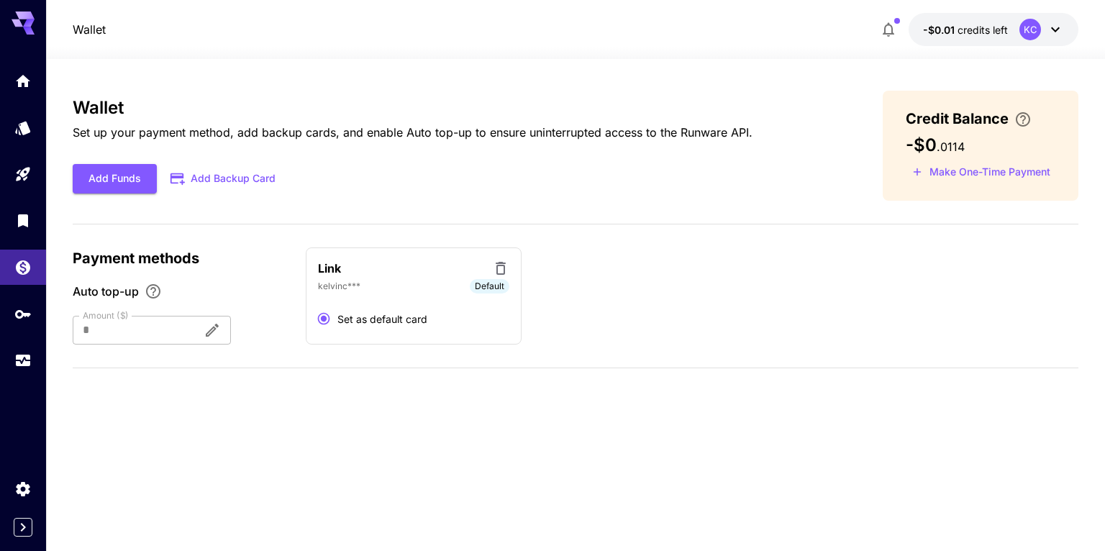
click at [341, 279] on div "kelvinc*** Default" at bounding box center [413, 286] width 191 height 14
click at [340, 262] on p "Link" at bounding box center [329, 268] width 23 height 17
click at [329, 288] on p "kelvinc***" at bounding box center [339, 286] width 42 height 13
click at [342, 326] on span "Set as default card" at bounding box center [382, 318] width 90 height 15
click at [506, 263] on icon at bounding box center [500, 268] width 17 height 17
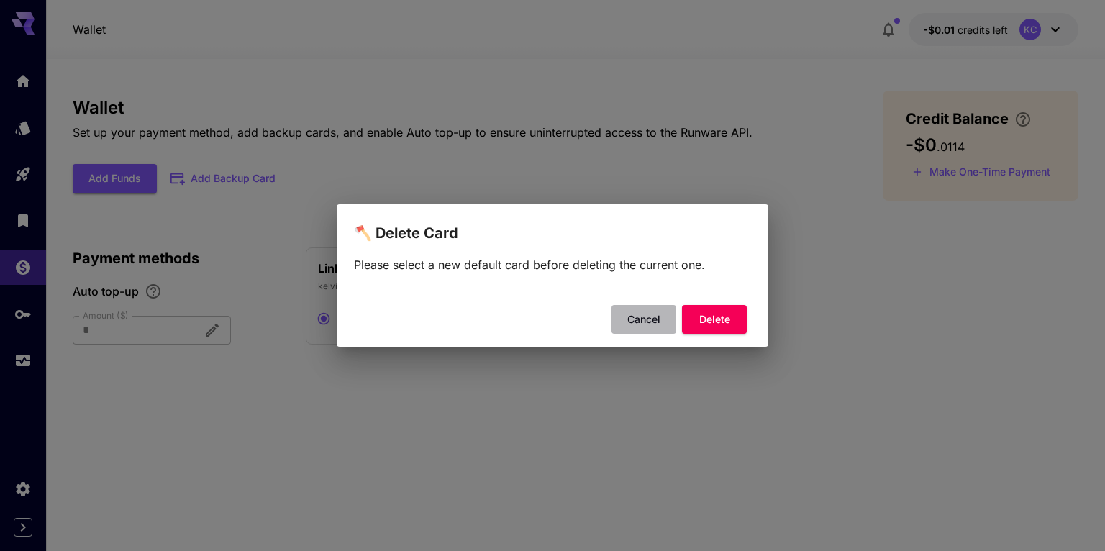
click at [641, 324] on button "Cancel" at bounding box center [643, 319] width 65 height 29
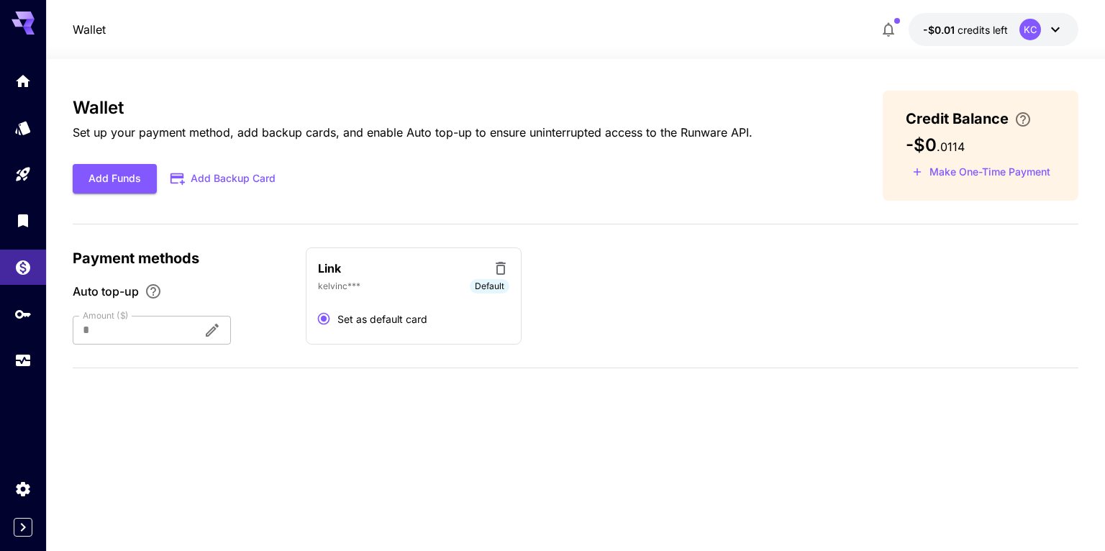
click at [208, 183] on button "Add Backup Card" at bounding box center [224, 179] width 134 height 28
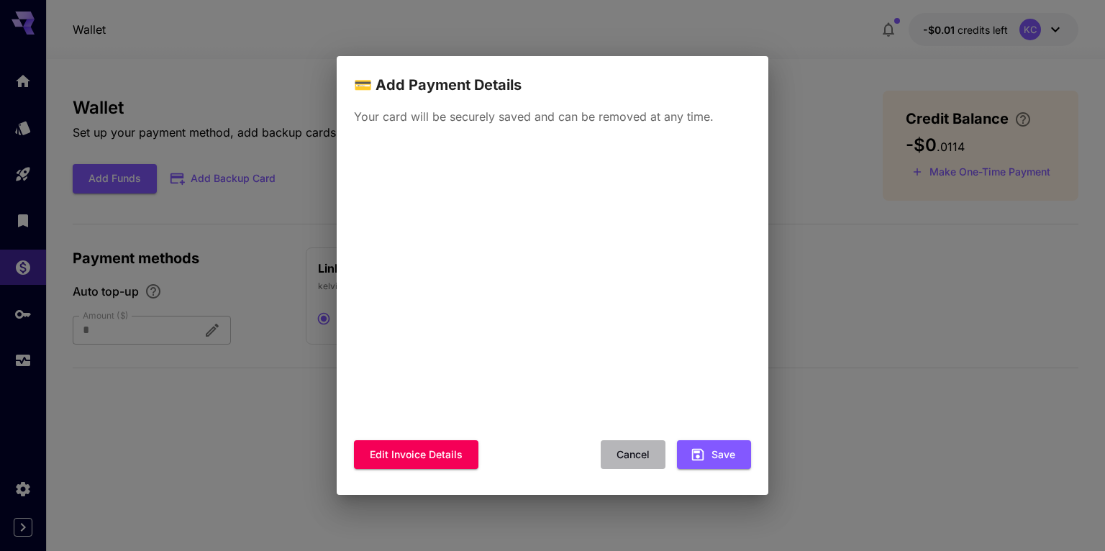
click at [634, 456] on button "Cancel" at bounding box center [632, 454] width 65 height 29
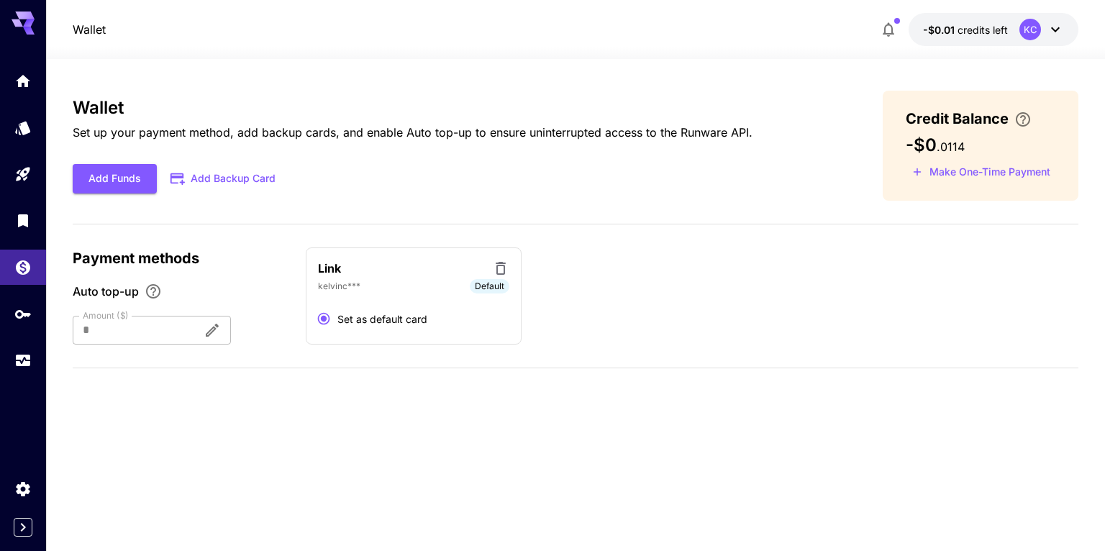
click at [363, 292] on div "kelvinc*** Default" at bounding box center [413, 286] width 191 height 14
click at [239, 183] on button "Add Backup Card" at bounding box center [224, 179] width 134 height 28
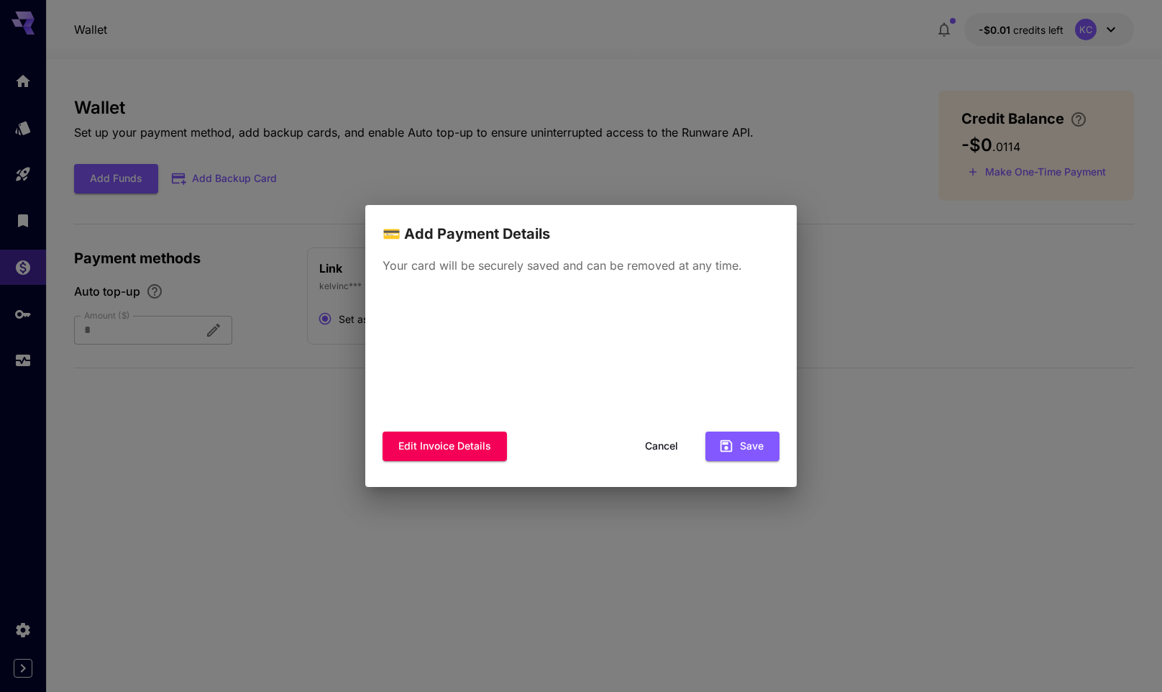
click at [831, 149] on div "💳 Add Payment Details Your card will be securely saved and can be removed at an…" at bounding box center [581, 346] width 1162 height 692
click at [670, 449] on button "Cancel" at bounding box center [661, 445] width 65 height 29
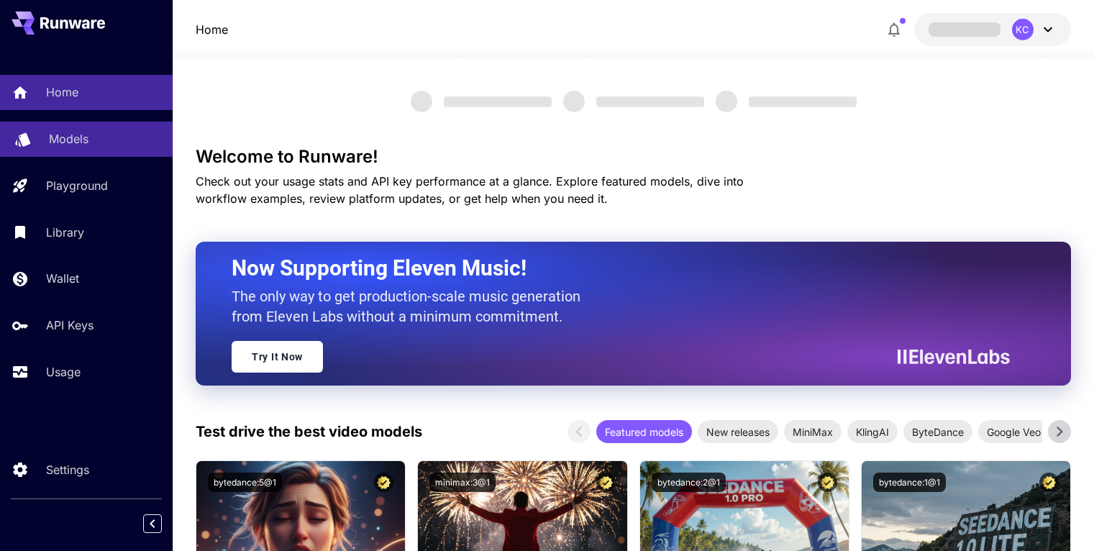
click at [43, 137] on link "Models" at bounding box center [86, 139] width 173 height 35
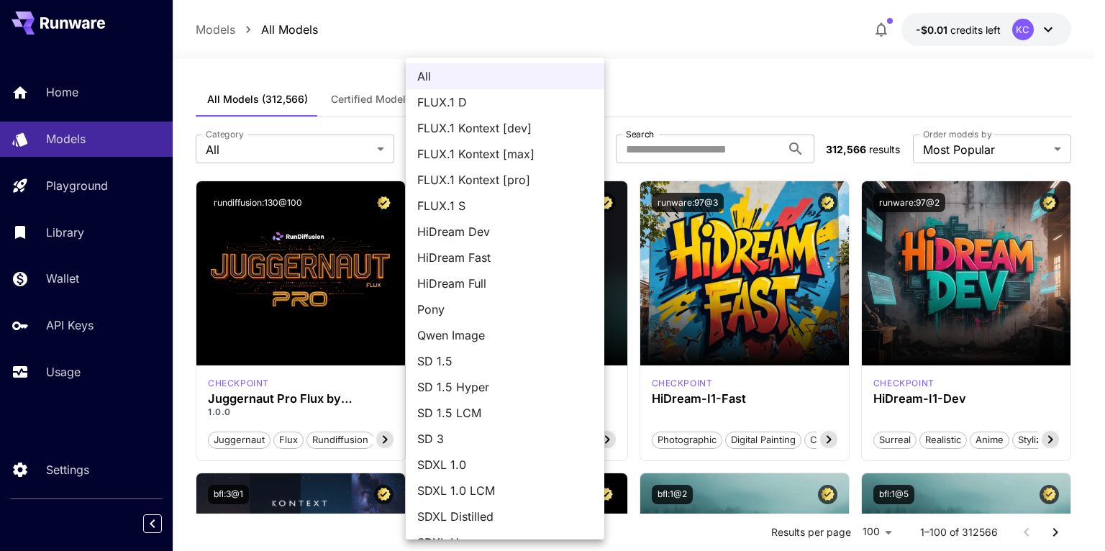
click at [516, 335] on span "Qwen Image" at bounding box center [504, 334] width 175 height 17
type input "**********"
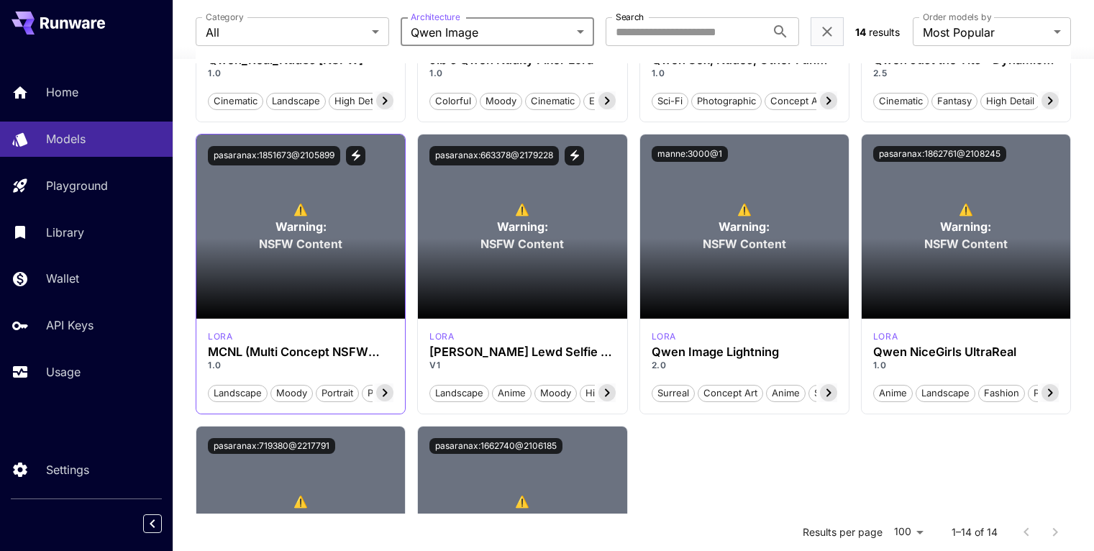
scroll to position [705, 0]
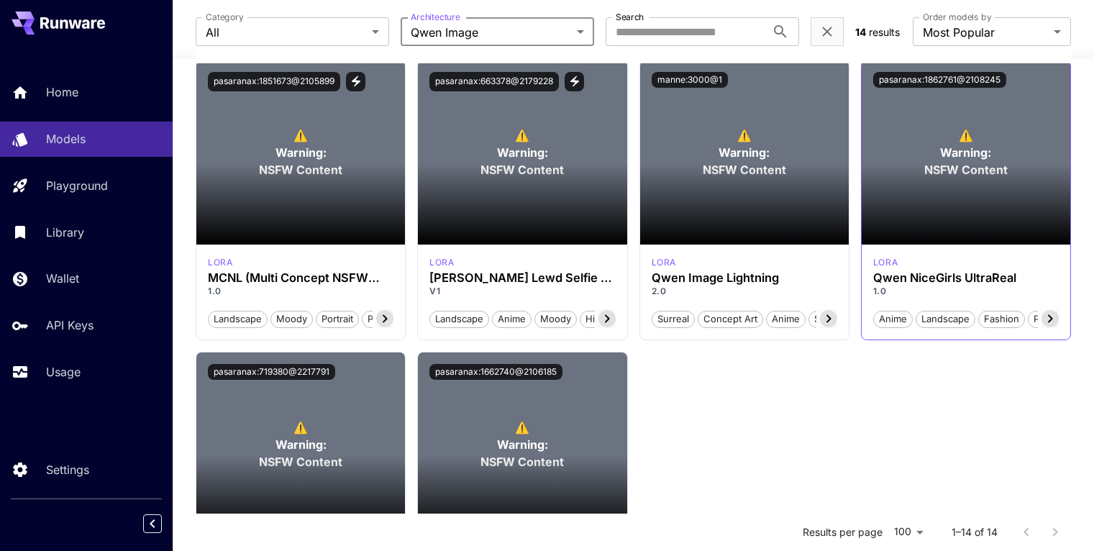
click at [1051, 315] on icon at bounding box center [1049, 318] width 17 height 17
click at [1051, 315] on span "Product" at bounding box center [1036, 319] width 45 height 14
click at [827, 316] on icon at bounding box center [828, 318] width 17 height 17
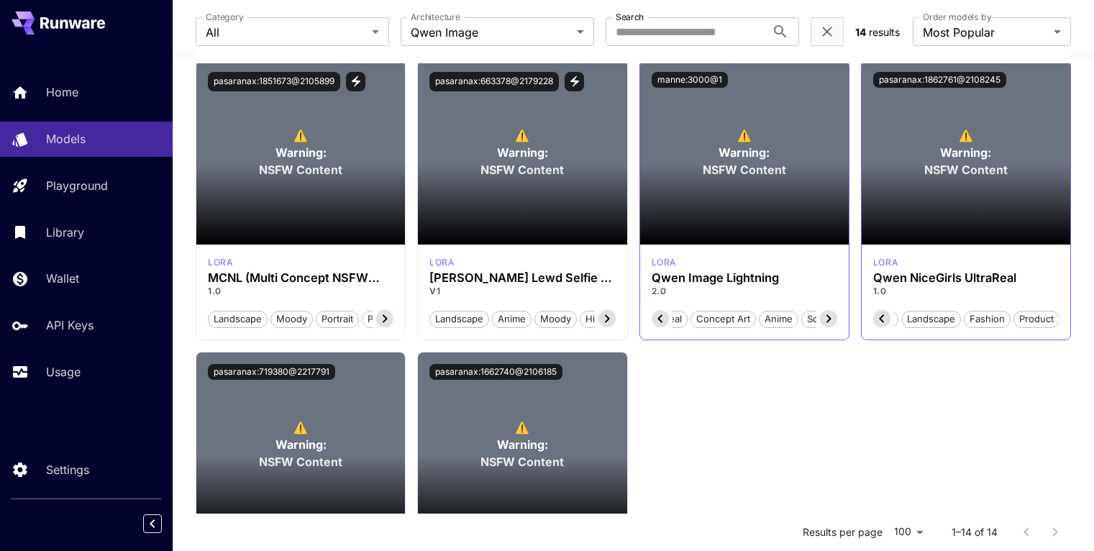
scroll to position [0, 28]
click at [662, 320] on icon at bounding box center [660, 318] width 17 height 17
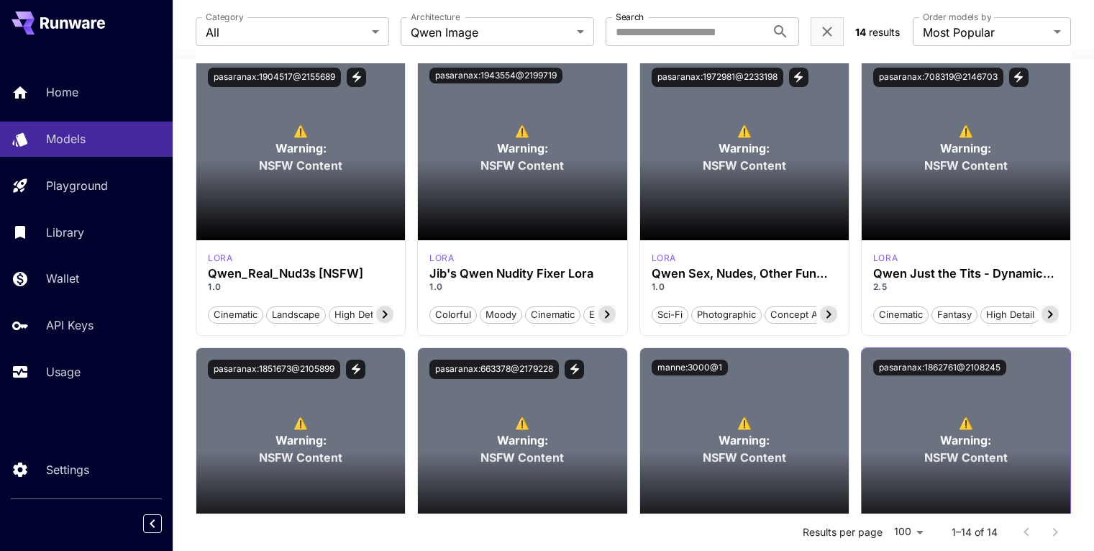
scroll to position [344, 0]
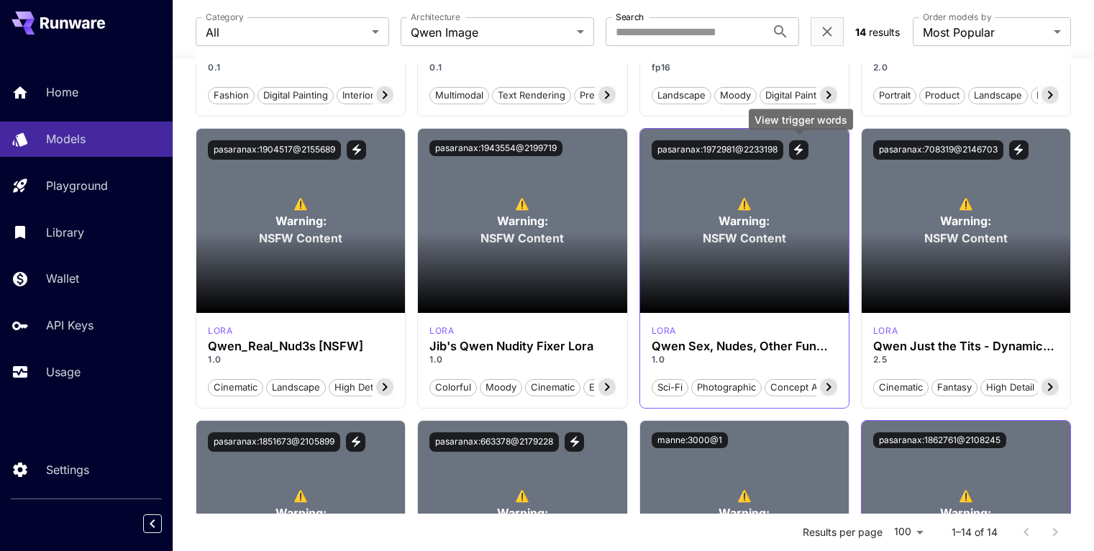
click at [798, 146] on icon "View trigger words" at bounding box center [798, 149] width 13 height 13
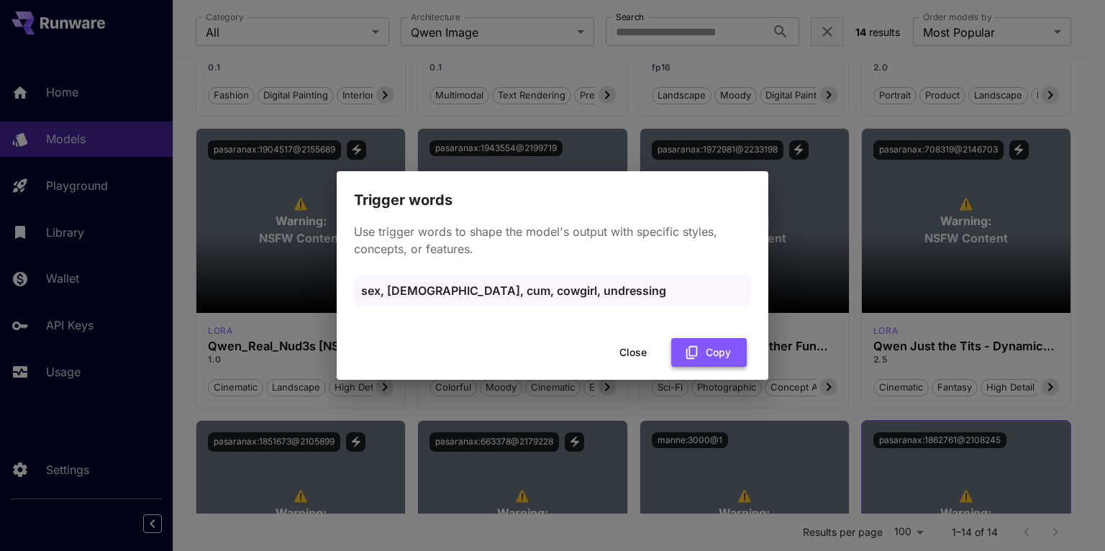
click at [711, 355] on button "Copy" at bounding box center [709, 352] width 76 height 29
click at [630, 349] on button "Close" at bounding box center [632, 352] width 65 height 29
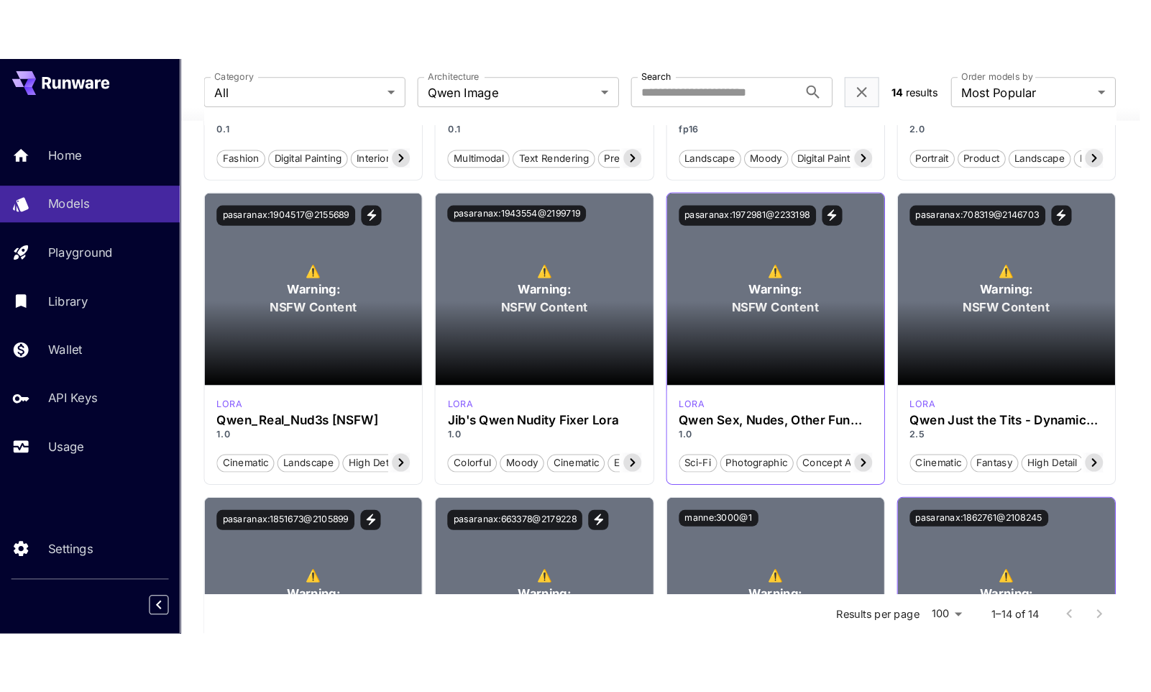
scroll to position [0, 32]
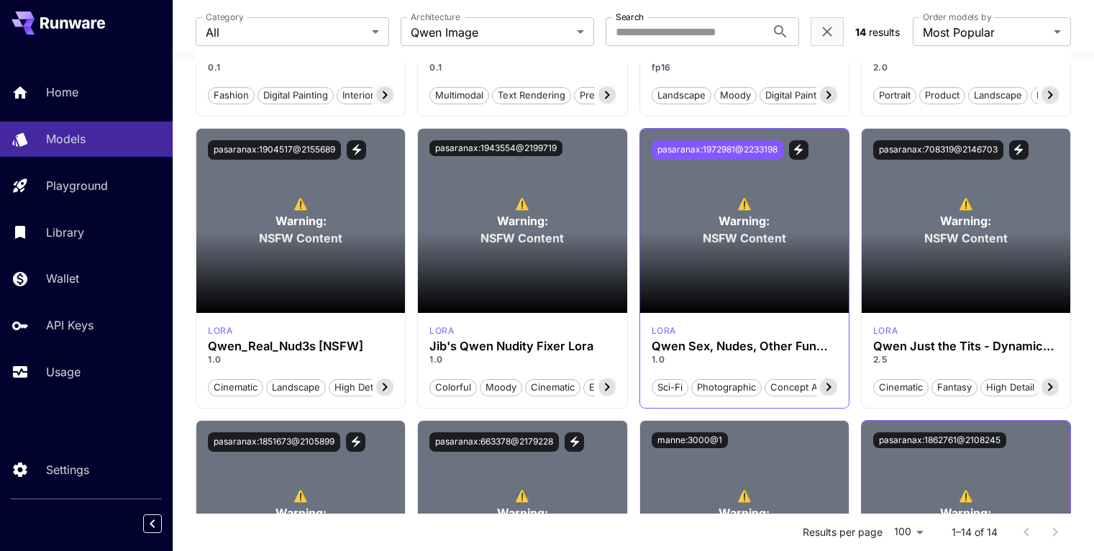
click at [744, 150] on button "pasaranax:1972981@2233198" at bounding box center [718, 149] width 132 height 19
